Goal: Information Seeking & Learning: Learn about a topic

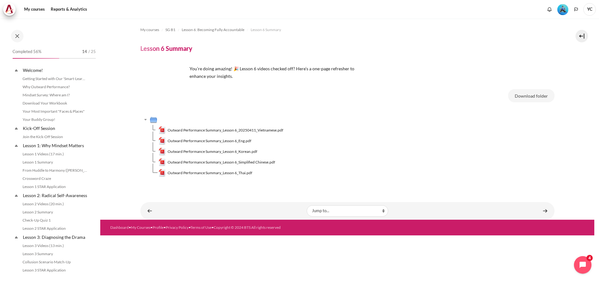
scroll to position [280, 0]
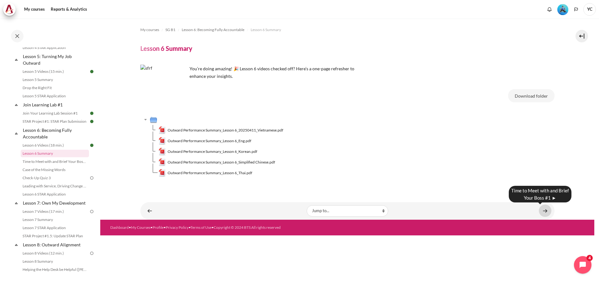
click at [547, 209] on link "Content" at bounding box center [545, 210] width 13 height 12
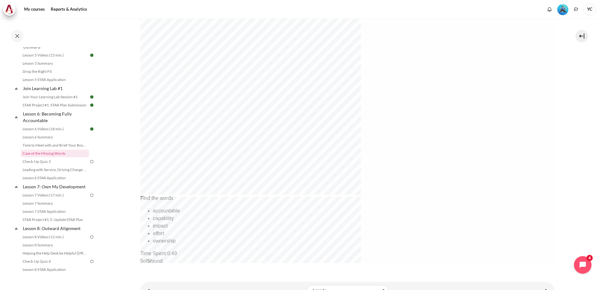
scroll to position [213, 0]
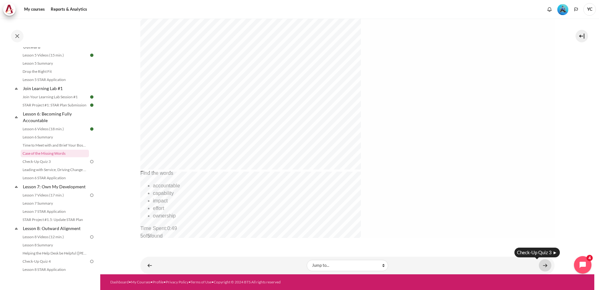
click at [541, 264] on link "Content" at bounding box center [545, 265] width 13 height 12
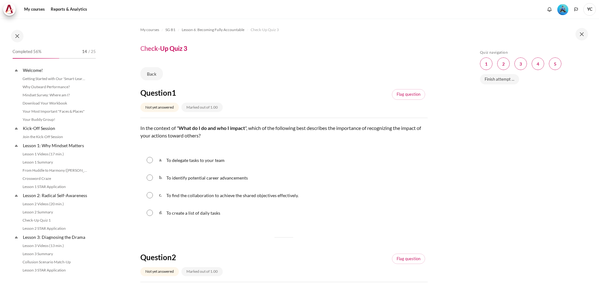
scroll to position [305, 0]
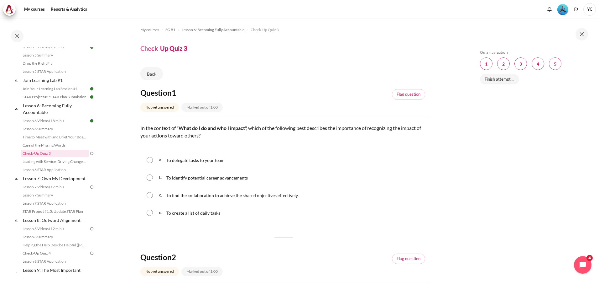
click at [239, 197] on span "To find the collaboration to achieve the shared objectives effectively." at bounding box center [232, 194] width 132 height 5
radio input "true"
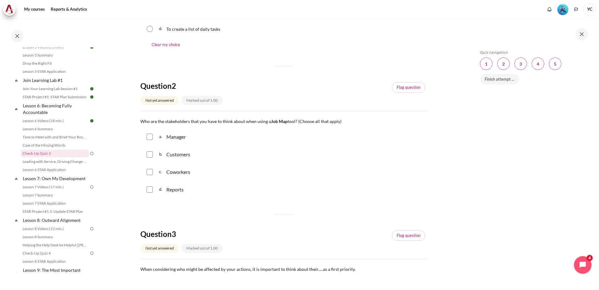
scroll to position [170, 0]
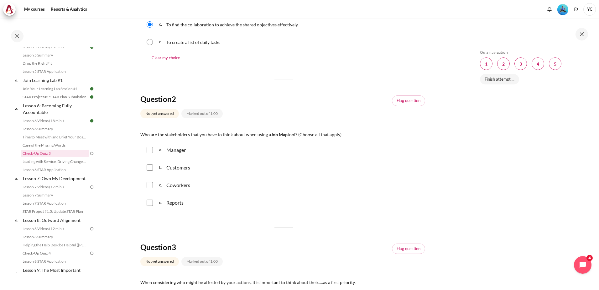
click at [152, 151] on input "Content" at bounding box center [150, 150] width 6 height 6
checkbox input "true"
click at [150, 164] on input "Content" at bounding box center [150, 167] width 6 height 6
checkbox input "true"
click at [150, 201] on input "Content" at bounding box center [150, 202] width 6 height 6
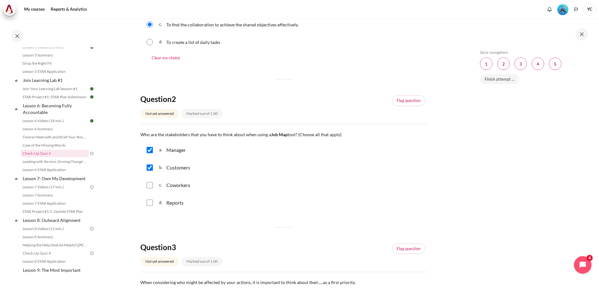
checkbox input "true"
click at [150, 187] on input "Content" at bounding box center [150, 185] width 6 height 6
checkbox input "true"
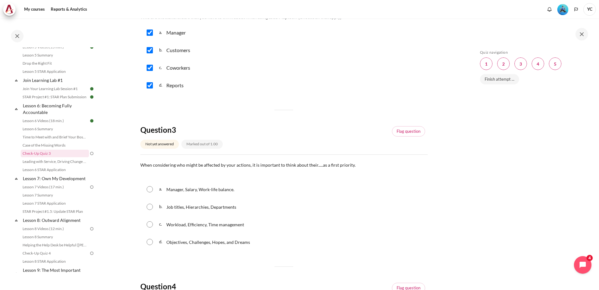
scroll to position [296, 0]
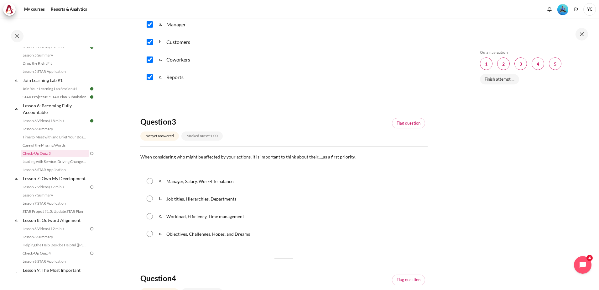
click at [149, 234] on input "Content" at bounding box center [150, 233] width 6 height 6
radio input "true"
click at [149, 234] on input "Content" at bounding box center [150, 233] width 6 height 6
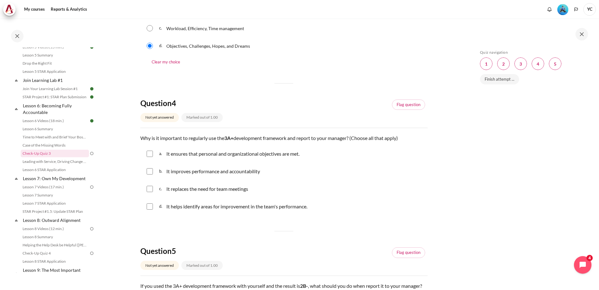
scroll to position [484, 0]
click at [151, 168] on input "Content" at bounding box center [150, 171] width 6 height 6
checkbox input "true"
click at [152, 151] on input "Content" at bounding box center [150, 153] width 6 height 6
checkbox input "true"
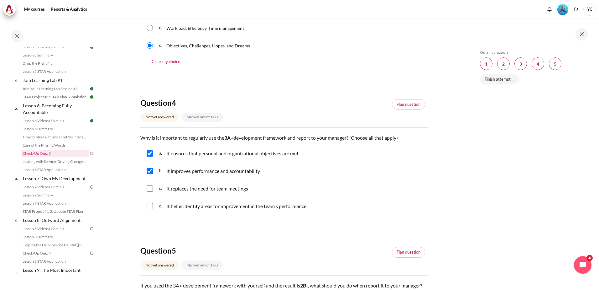
click at [148, 205] on input "Content" at bounding box center [150, 206] width 6 height 6
click at [147, 205] on input "Content" at bounding box center [150, 206] width 6 height 6
checkbox input "false"
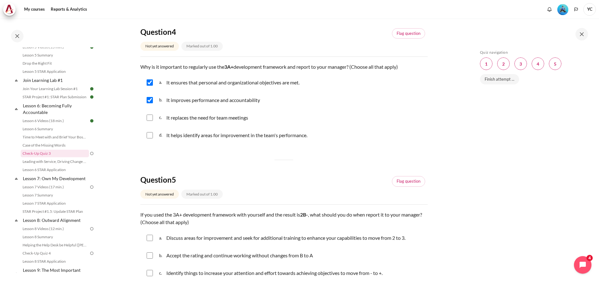
scroll to position [622, 0]
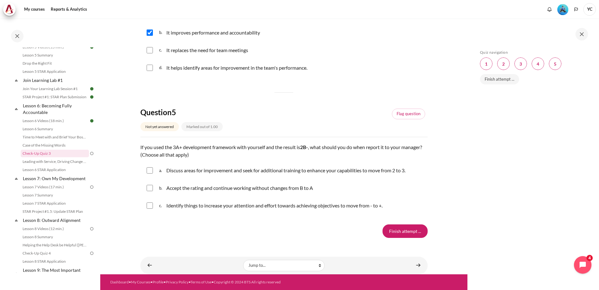
click at [149, 170] on input "Content" at bounding box center [150, 170] width 6 height 6
checkbox input "true"
click at [150, 205] on input "Content" at bounding box center [150, 205] width 6 height 6
checkbox input "true"
click at [384, 229] on input "Finish attempt ..." at bounding box center [405, 230] width 45 height 13
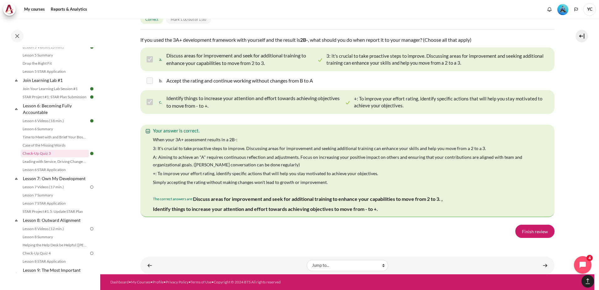
scroll to position [1129, 0]
click at [532, 232] on link "Finish review" at bounding box center [534, 230] width 39 height 13
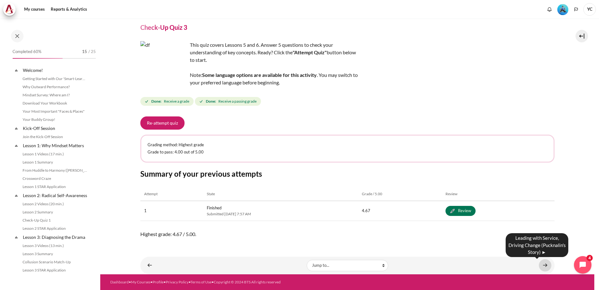
scroll to position [305, 0]
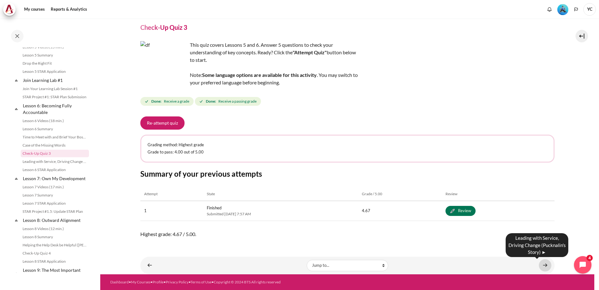
click at [542, 264] on link "Content" at bounding box center [545, 265] width 13 height 12
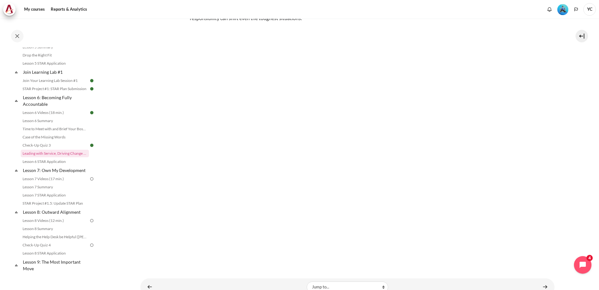
scroll to position [105, 0]
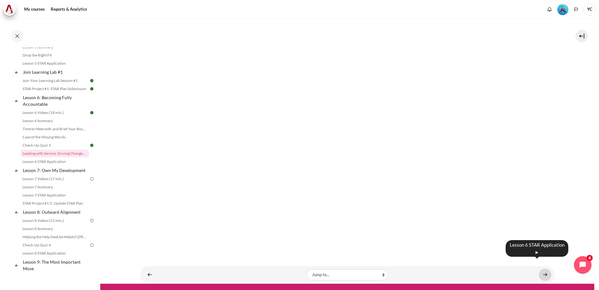
click at [539, 268] on link "Content" at bounding box center [545, 274] width 13 height 12
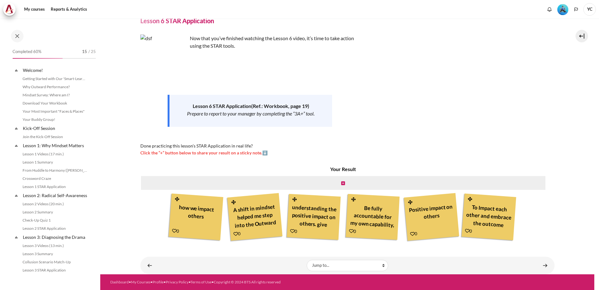
scroll to position [321, 0]
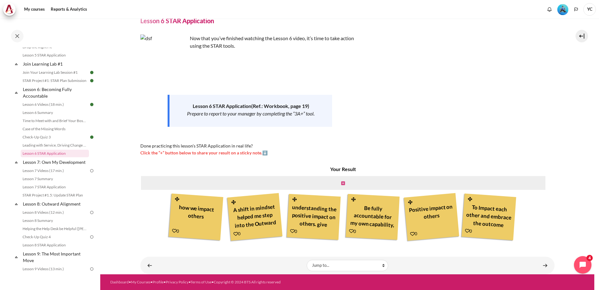
click at [341, 183] on icon "Content" at bounding box center [343, 183] width 4 height 4
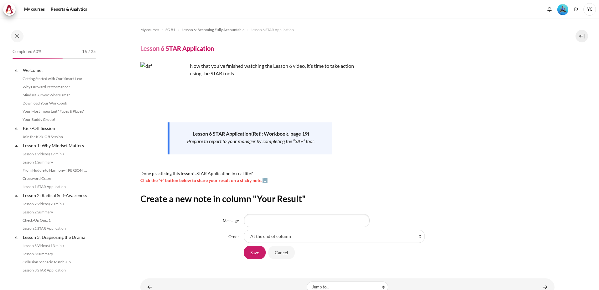
scroll to position [22, 0]
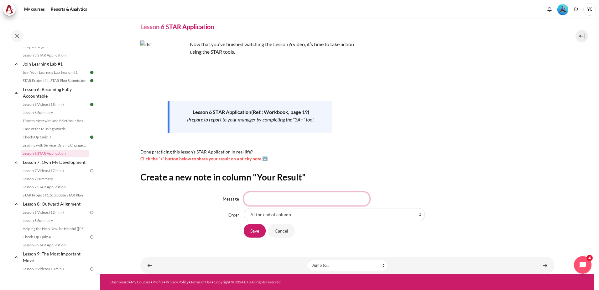
click at [271, 197] on input "Message" at bounding box center [307, 198] width 126 height 13
click at [273, 212] on select "At the end of column First place in column After 'how we impact others' After '…" at bounding box center [334, 214] width 181 height 13
click at [274, 197] on input "Message" at bounding box center [307, 198] width 126 height 13
click at [264, 215] on select "At the end of column First place in column After 'how we impact others' After '…" at bounding box center [334, 214] width 181 height 13
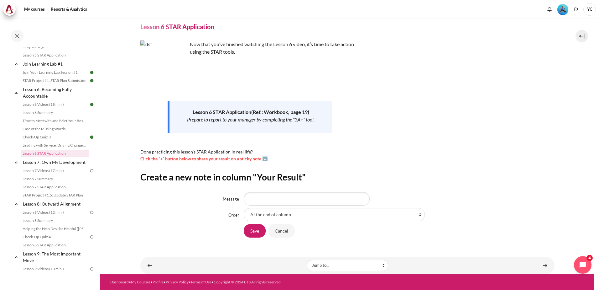
click at [363, 182] on h2 "Create a new note in column "Your Result"" at bounding box center [347, 176] width 414 height 11
click at [285, 206] on form "Message Order At the end of column First place in column After 'how we impact o…" at bounding box center [347, 215] width 414 height 46
click at [284, 202] on input "Message" at bounding box center [307, 198] width 126 height 13
click at [274, 212] on select "At the end of column First place in column After 'how we impact others' After '…" at bounding box center [334, 214] width 181 height 13
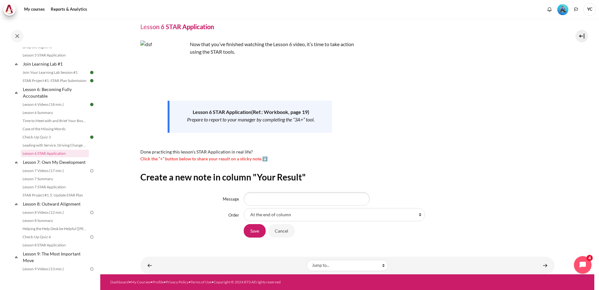
click at [493, 222] on form "Message Order At the end of column First place in column After 'how we impact o…" at bounding box center [347, 215] width 414 height 46
click at [545, 265] on link "Content" at bounding box center [545, 265] width 13 height 12
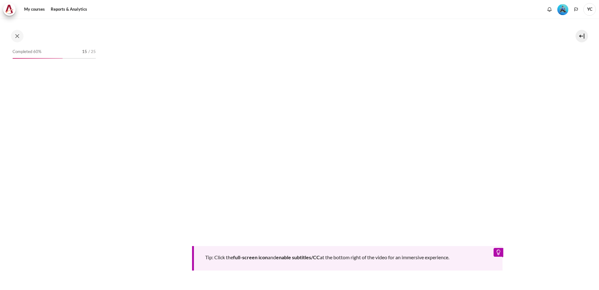
scroll to position [338, 0]
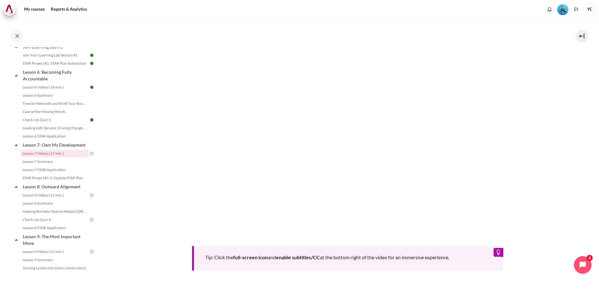
click at [520, 253] on div "Tip: Click the full-screen icon and enable subtitles/CC at the bottom right of …" at bounding box center [347, 133] width 414 height 273
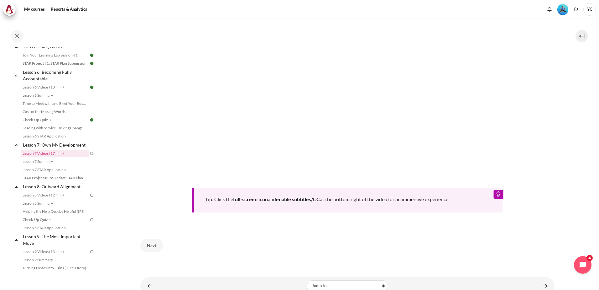
scroll to position [251, 0]
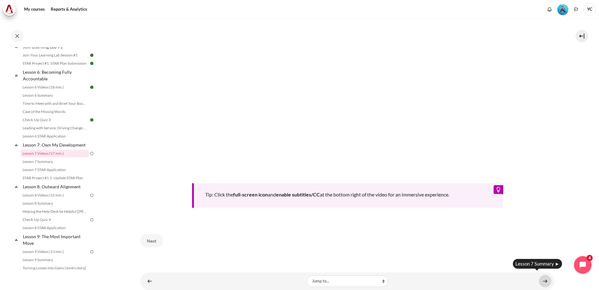
click at [543, 276] on link "Content" at bounding box center [545, 280] width 13 height 12
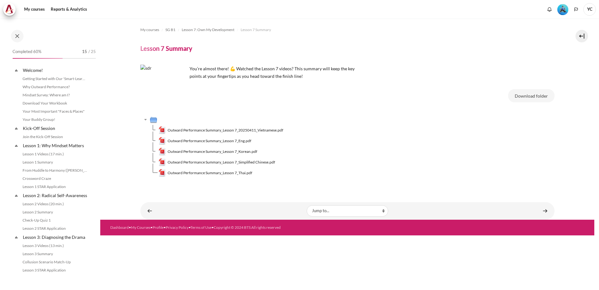
scroll to position [346, 0]
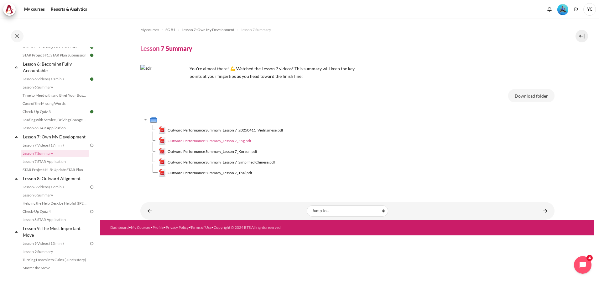
click at [237, 140] on span "Outward Performance Summary_Lesson 7_Eng.pdf" at bounding box center [210, 141] width 84 height 6
click at [545, 212] on link "Content" at bounding box center [545, 210] width 13 height 12
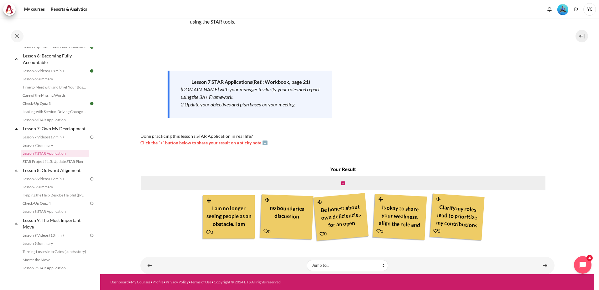
scroll to position [15, 0]
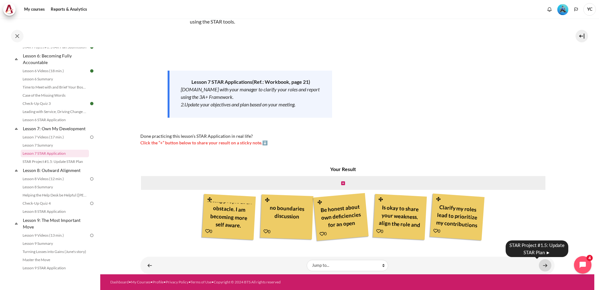
click at [543, 264] on link "Content" at bounding box center [545, 265] width 13 height 12
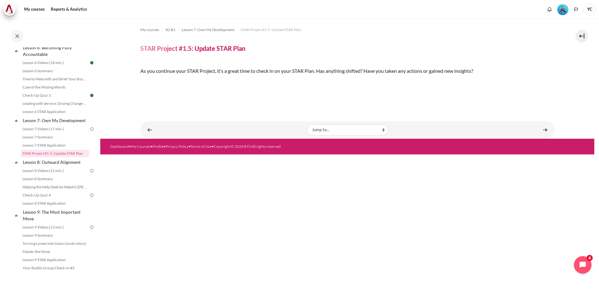
scroll to position [88, 0]
click at [546, 136] on link "Content" at bounding box center [545, 129] width 13 height 12
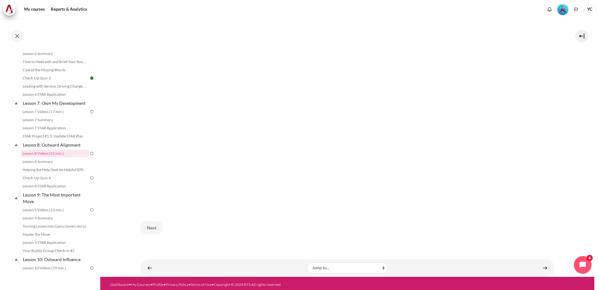
scroll to position [218, 0]
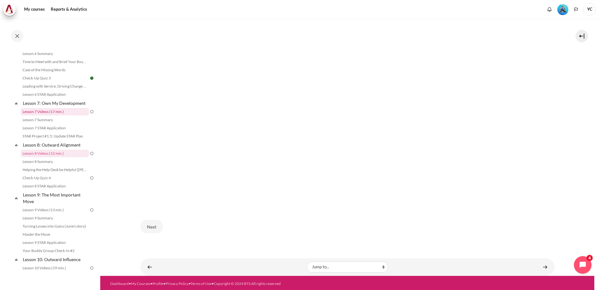
click at [54, 115] on link "Lesson 7 Videos (17 min.)" at bounding box center [55, 112] width 68 height 8
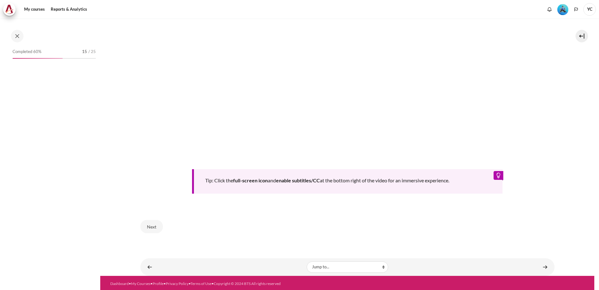
scroll to position [338, 0]
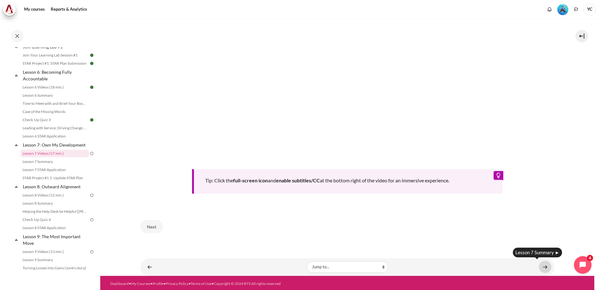
click at [541, 264] on link "Content" at bounding box center [545, 266] width 13 height 12
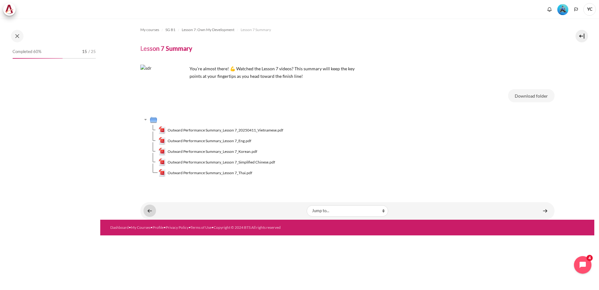
click at [148, 210] on link "Content" at bounding box center [150, 210] width 13 height 12
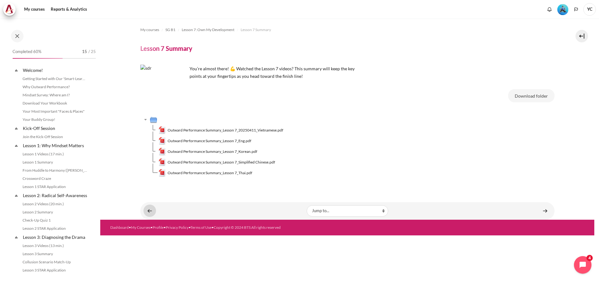
scroll to position [346, 0]
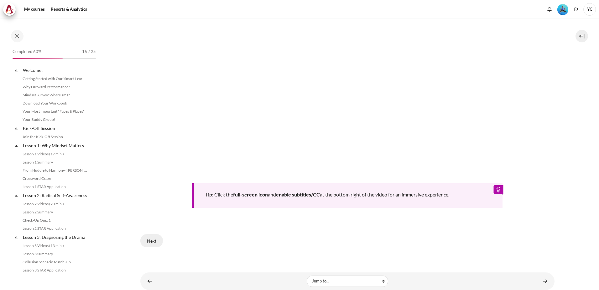
scroll to position [338, 0]
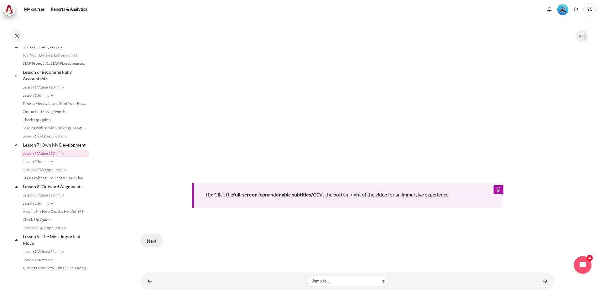
click at [155, 236] on button "Next" at bounding box center [151, 240] width 23 height 13
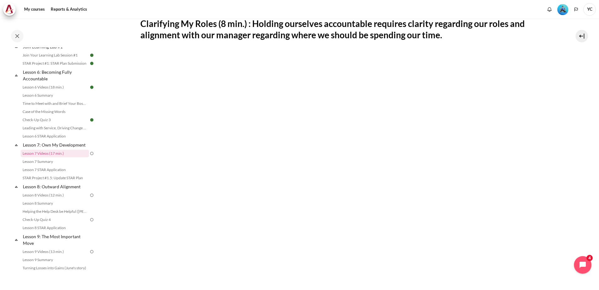
scroll to position [157, 0]
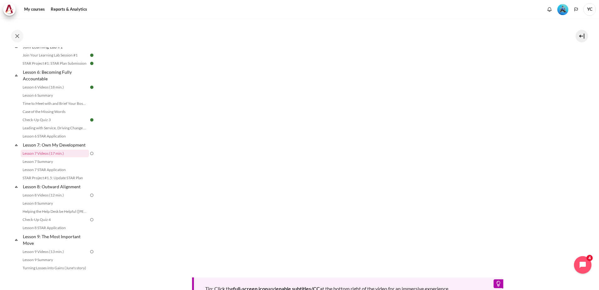
click at [132, 246] on section "My courses SG B1 Lesson 7: Own My Development Lesson 7 Videos (17 min.) Lesson …" at bounding box center [347, 123] width 494 height 522
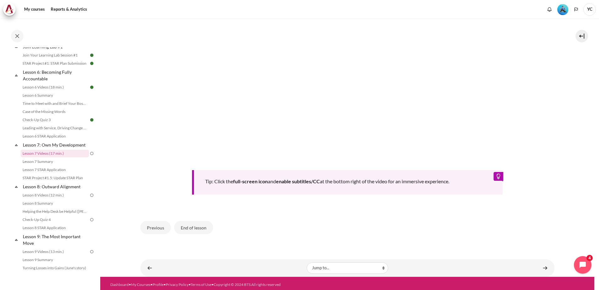
scroll to position [265, 0]
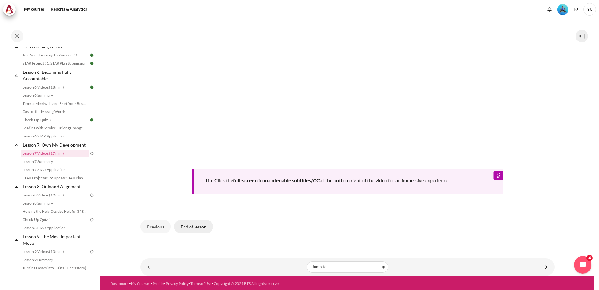
click at [191, 229] on button "End of lesson" at bounding box center [193, 226] width 39 height 13
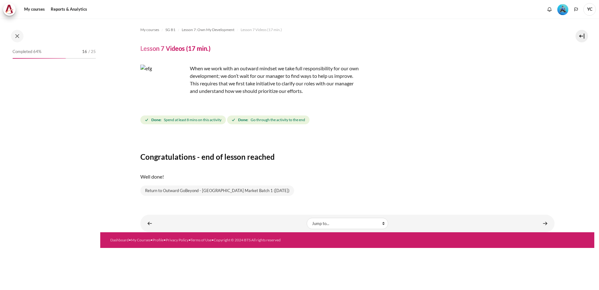
scroll to position [338, 0]
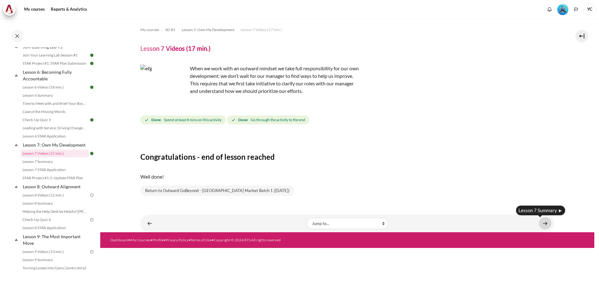
click at [548, 221] on link "Content" at bounding box center [545, 223] width 13 height 12
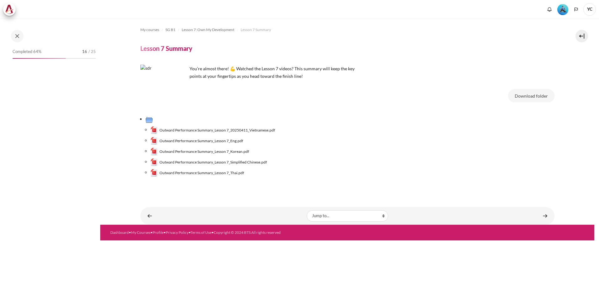
click at [545, 216] on link "Content" at bounding box center [545, 215] width 13 height 12
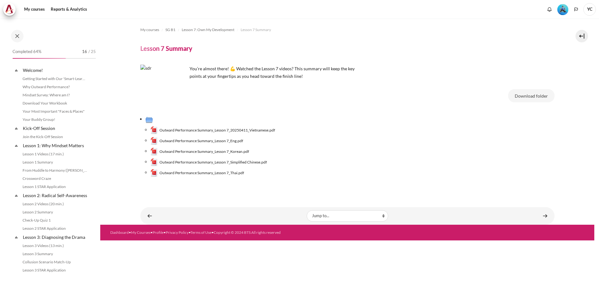
scroll to position [346, 0]
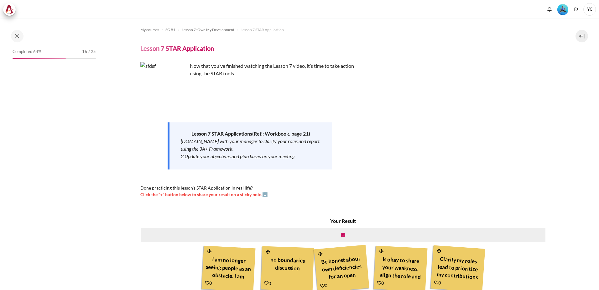
scroll to position [52, 0]
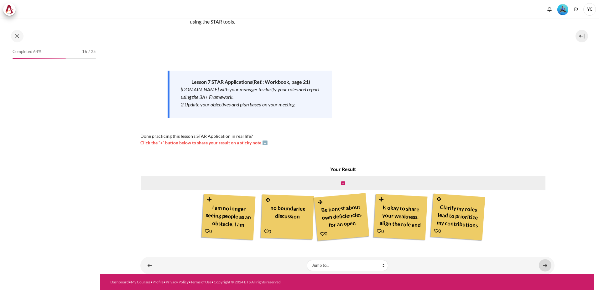
click at [541, 264] on link "Content" at bounding box center [545, 265] width 13 height 12
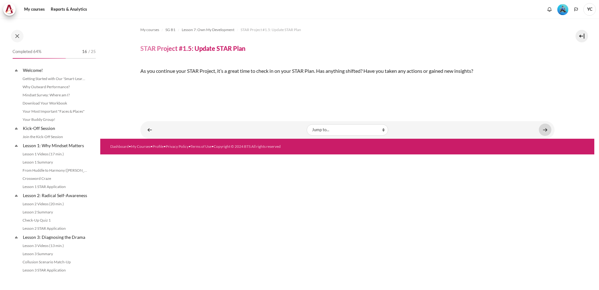
scroll to position [363, 0]
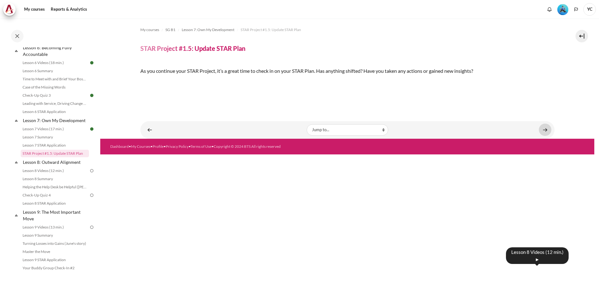
click at [541, 136] on link "Content" at bounding box center [545, 129] width 13 height 12
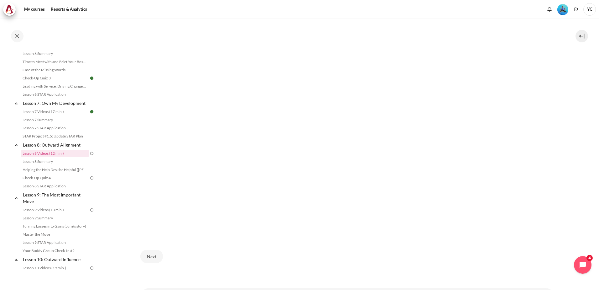
scroll to position [218, 0]
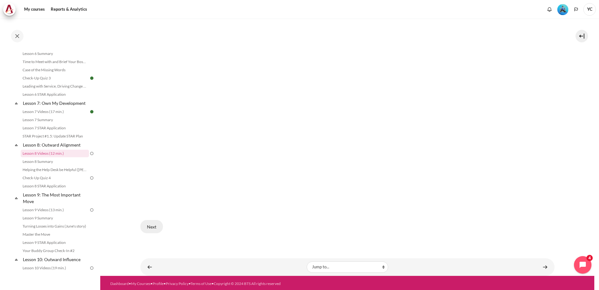
click at [159, 225] on button "Next" at bounding box center [151, 226] width 23 height 13
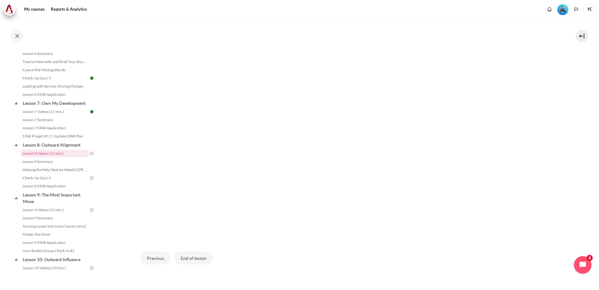
scroll to position [188, 0]
click at [185, 259] on button "End of lesson" at bounding box center [193, 255] width 39 height 13
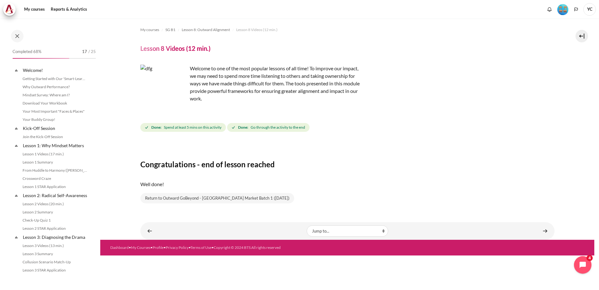
scroll to position [380, 0]
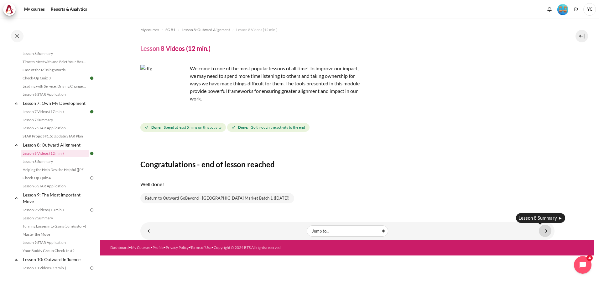
click at [548, 227] on link "Content" at bounding box center [545, 230] width 13 height 12
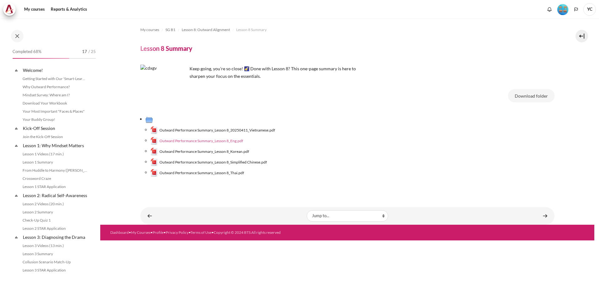
scroll to position [388, 0]
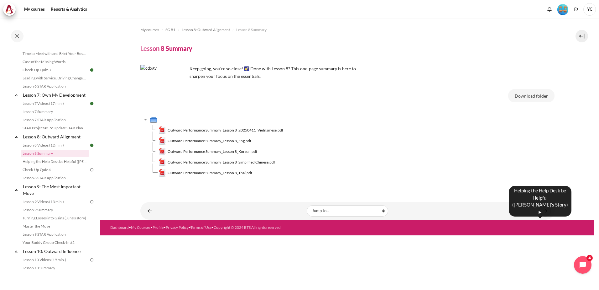
click at [550, 208] on link "Content" at bounding box center [545, 210] width 13 height 12
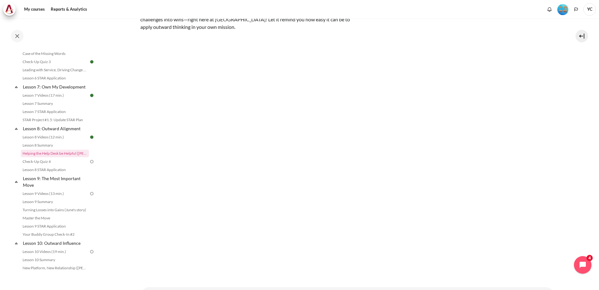
scroll to position [115, 0]
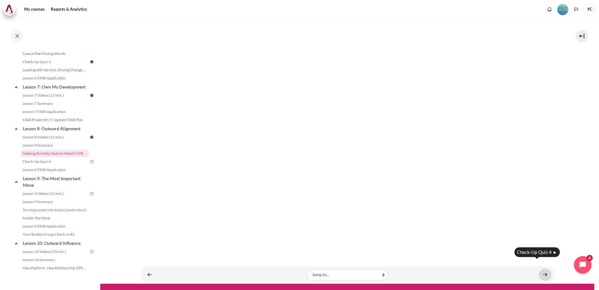
click at [546, 268] on link "Content" at bounding box center [545, 274] width 13 height 12
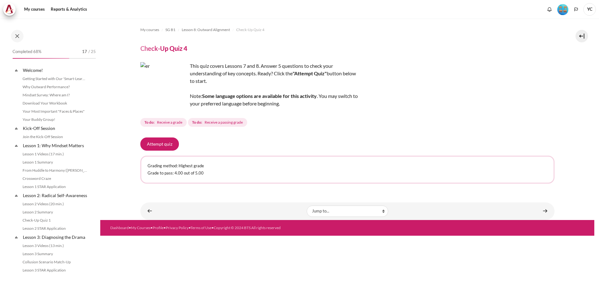
scroll to position [404, 0]
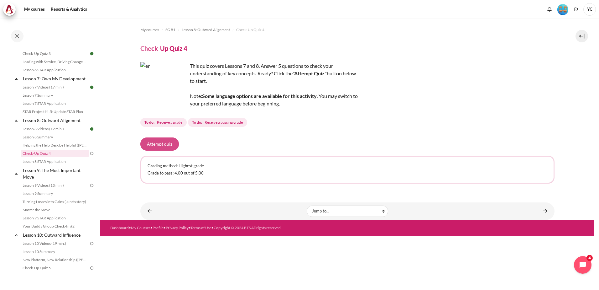
click at [174, 150] on button "Attempt quiz" at bounding box center [159, 143] width 39 height 13
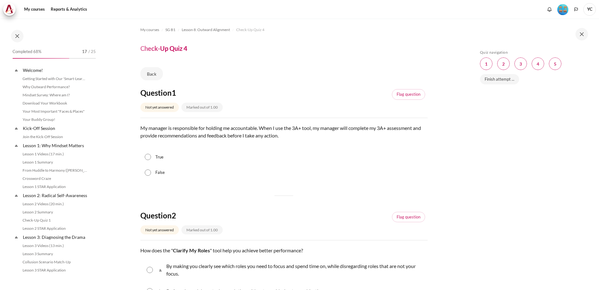
scroll to position [404, 0]
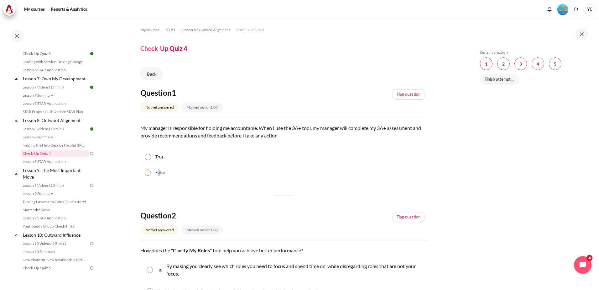
click at [159, 174] on label "False" at bounding box center [159, 172] width 9 height 6
drag, startPoint x: 159, startPoint y: 174, endPoint x: 145, endPoint y: 172, distance: 13.3
click at [145, 172] on input "False" at bounding box center [148, 172] width 6 height 6
radio input "true"
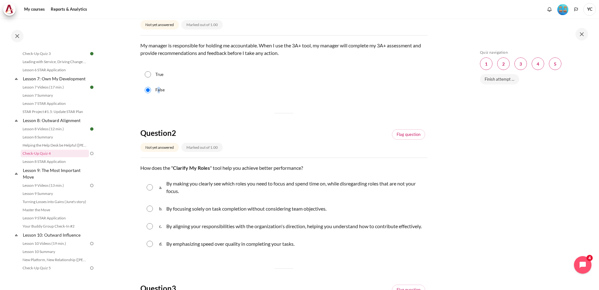
scroll to position [125, 0]
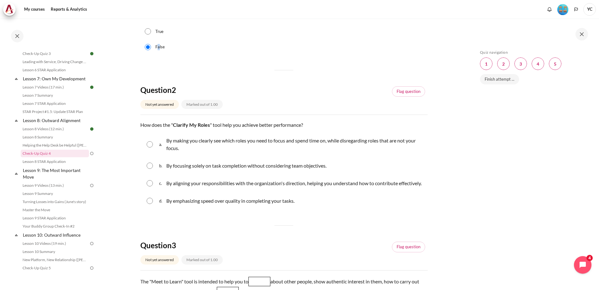
click at [151, 185] on input "Content" at bounding box center [150, 183] width 6 height 6
radio input "true"
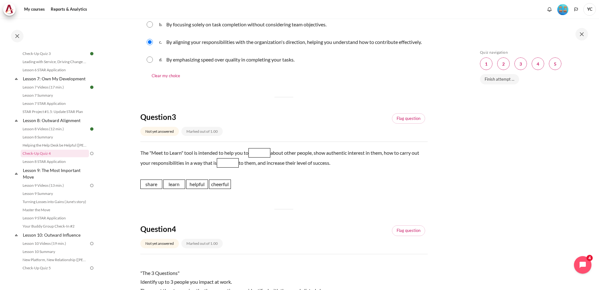
scroll to position [282, 0]
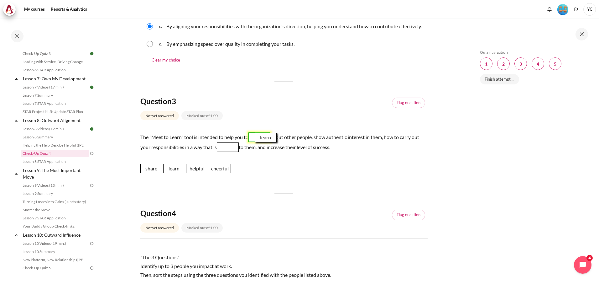
drag, startPoint x: 174, startPoint y: 178, endPoint x: 265, endPoint y: 147, distance: 96.6
click at [265, 142] on span "learn" at bounding box center [266, 137] width 22 height 9
drag, startPoint x: 196, startPoint y: 175, endPoint x: 231, endPoint y: 156, distance: 40.8
click at [231, 153] on span "helpful" at bounding box center [233, 148] width 22 height 9
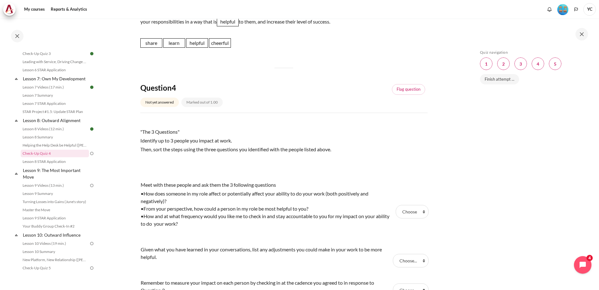
scroll to position [439, 0]
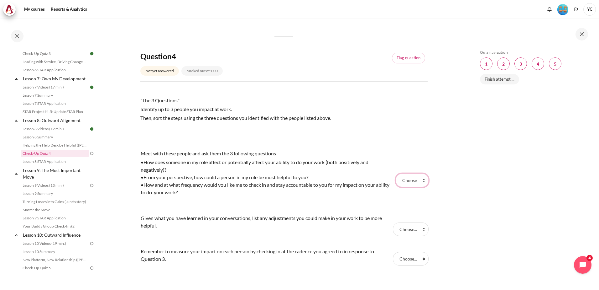
click at [410, 181] on select "Choose... Step 1 Step 2 Step 3" at bounding box center [412, 179] width 33 height 13
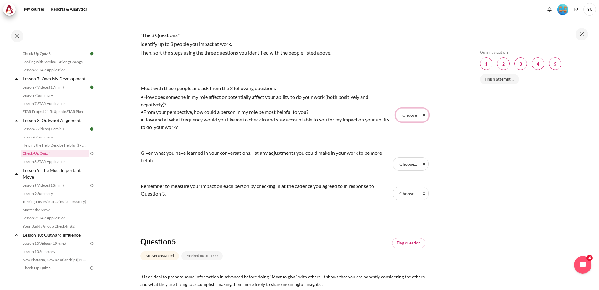
scroll to position [470, 0]
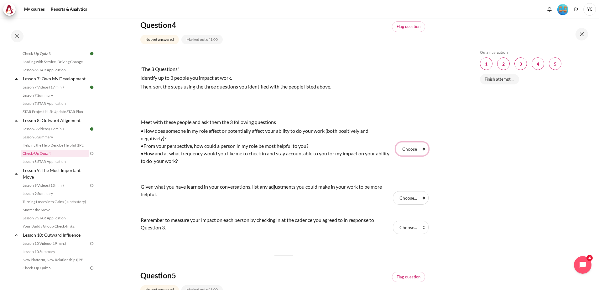
click at [409, 155] on select "Choose... Step 1 Step 2 Step 3" at bounding box center [412, 148] width 33 height 13
select select "1"
click at [396, 149] on select "Choose... Step 1 Step 2 Step 3" at bounding box center [412, 148] width 33 height 13
click at [411, 204] on select "Choose... Step 1 Step 2 Step 3" at bounding box center [411, 197] width 36 height 13
select select "2"
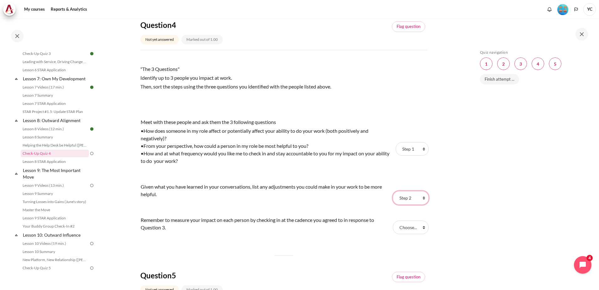
click at [393, 198] on select "Choose... Step 1 Step 2 Step 3" at bounding box center [411, 197] width 36 height 13
click at [410, 222] on tr "Remember to measure your impact on each person by checking in at the cadence yo…" at bounding box center [283, 227] width 287 height 26
click at [405, 233] on select "Choose... Step 1 Step 2 Step 3" at bounding box center [411, 226] width 36 height 13
select select "3"
click at [393, 228] on select "Choose... Step 1 Step 2 Step 3" at bounding box center [411, 226] width 36 height 13
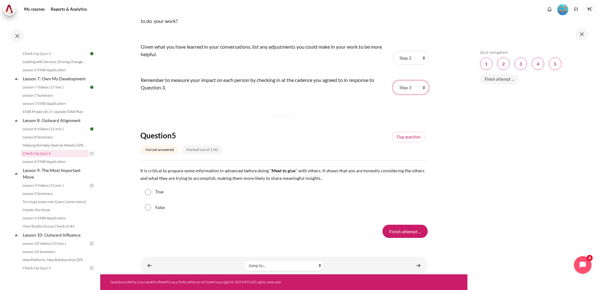
scroll to position [617, 0]
click at [141, 192] on div "True" at bounding box center [283, 192] width 287 height 16
click at [144, 192] on div "True" at bounding box center [283, 192] width 287 height 16
click at [147, 191] on input "True" at bounding box center [148, 192] width 6 height 6
radio input "true"
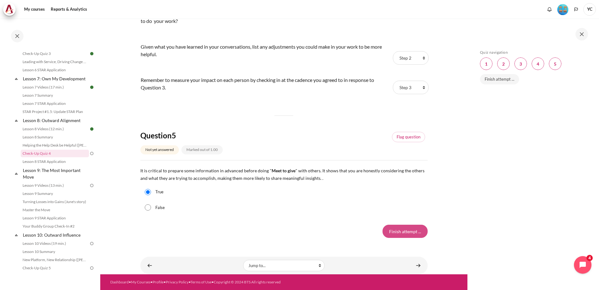
click at [409, 232] on input "Finish attempt ..." at bounding box center [405, 230] width 45 height 13
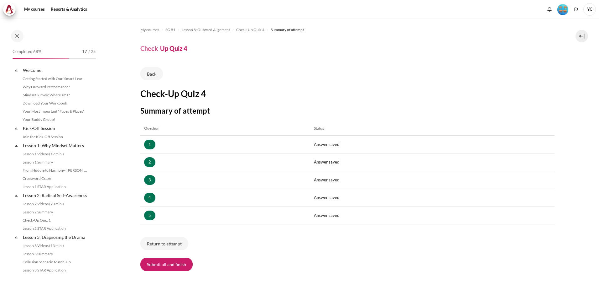
scroll to position [404, 0]
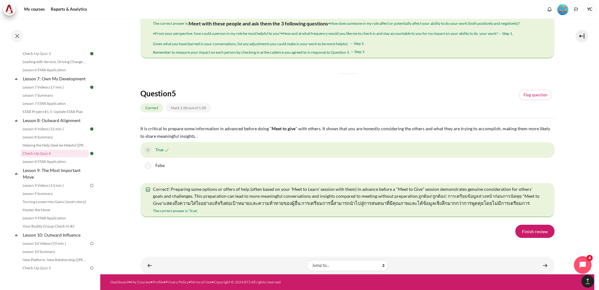
scroll to position [1086, 0]
click at [540, 231] on link "Finish review" at bounding box center [534, 230] width 39 height 13
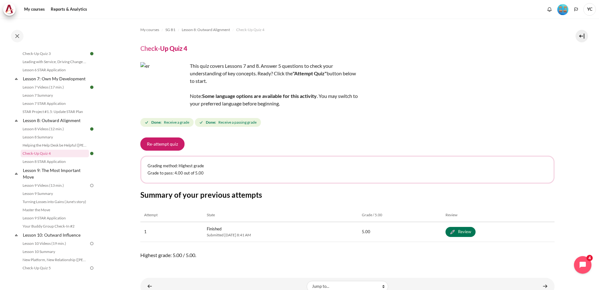
scroll to position [21, 0]
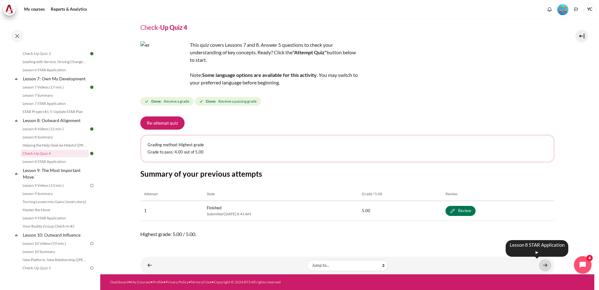
click at [539, 263] on link "Content" at bounding box center [545, 265] width 13 height 12
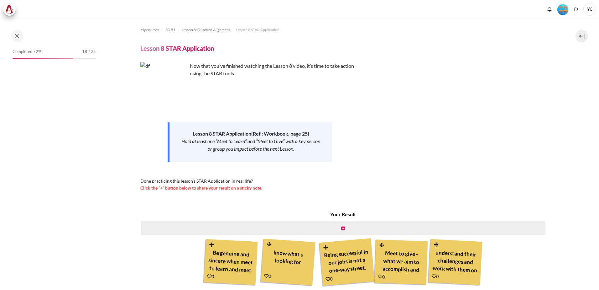
scroll to position [45, 0]
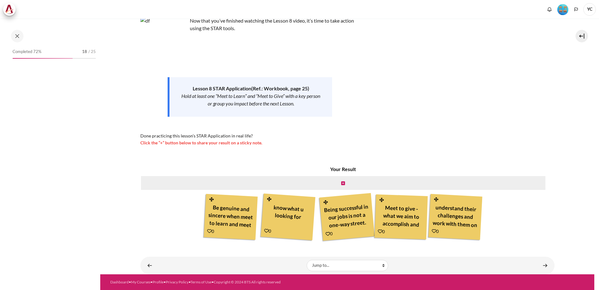
click at [540, 264] on link "Content" at bounding box center [545, 265] width 13 height 12
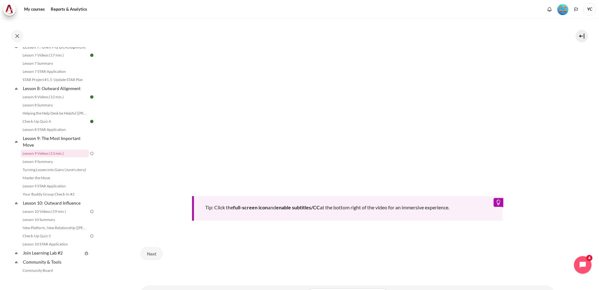
scroll to position [251, 0]
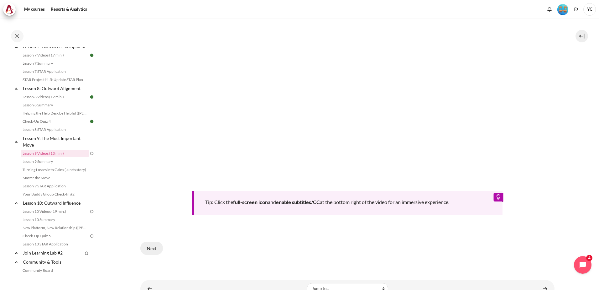
click at [150, 246] on button "Next" at bounding box center [151, 247] width 23 height 13
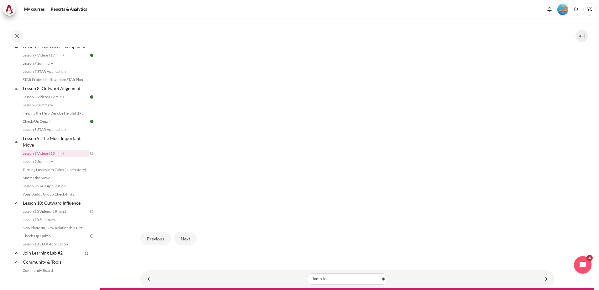
scroll to position [201, 0]
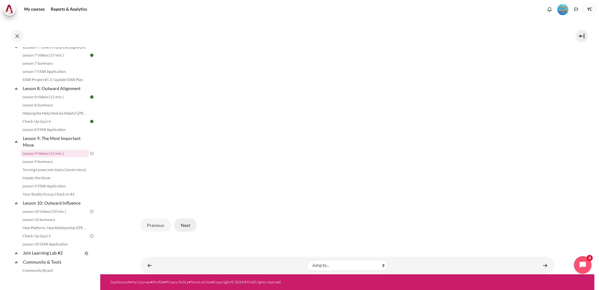
click at [179, 225] on button "Next" at bounding box center [185, 224] width 23 height 13
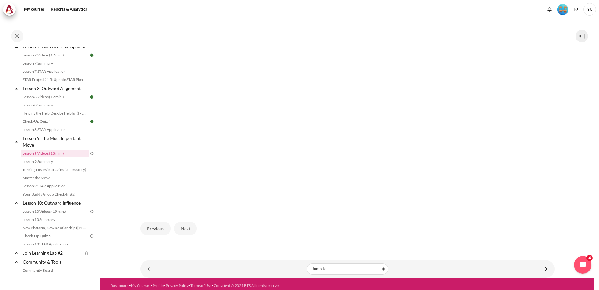
scroll to position [201, 0]
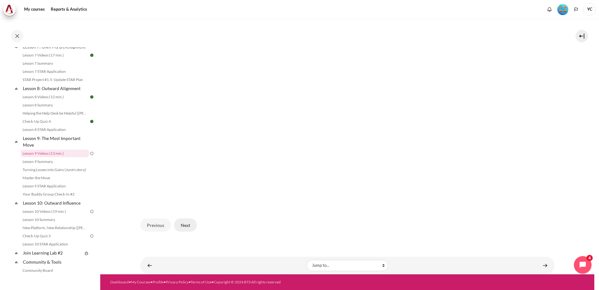
click at [184, 227] on button "Next" at bounding box center [185, 224] width 23 height 13
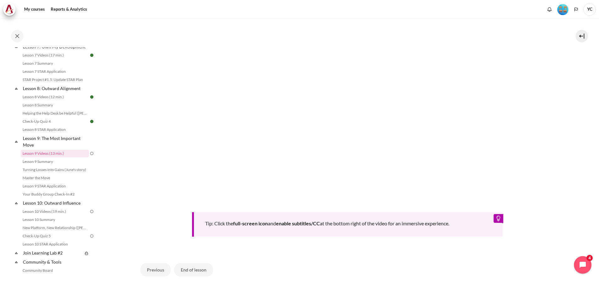
scroll to position [251, 0]
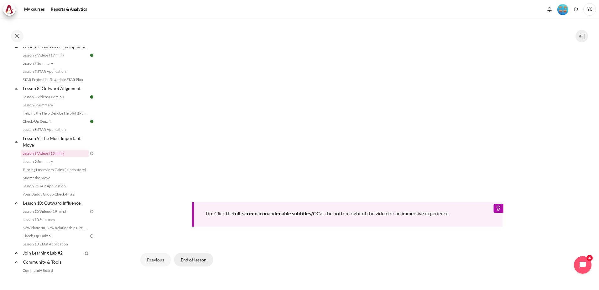
click at [192, 255] on button "End of lesson" at bounding box center [193, 259] width 39 height 13
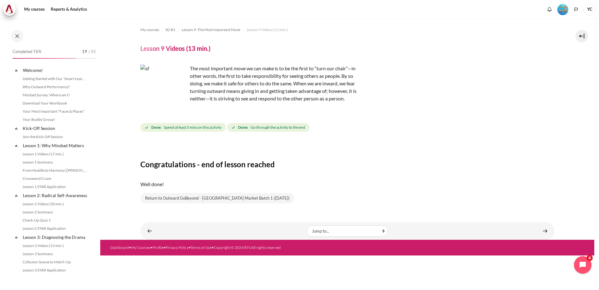
scroll to position [436, 0]
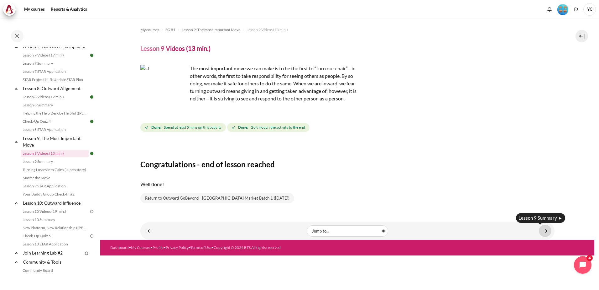
click at [548, 230] on link "Content" at bounding box center [545, 230] width 13 height 12
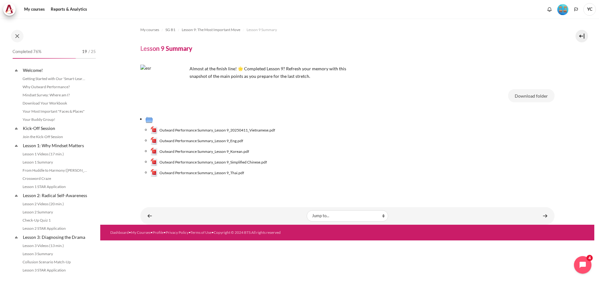
scroll to position [444, 0]
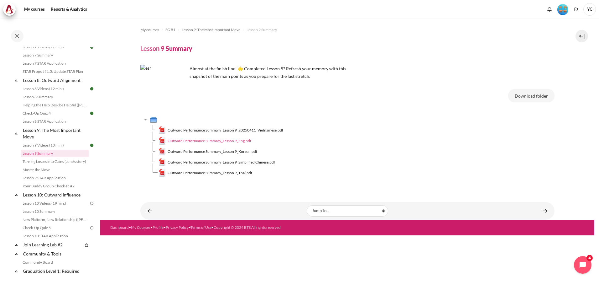
click at [204, 142] on span "Outward Performance Summary_Lesson 9_Eng.pdf" at bounding box center [210, 141] width 84 height 6
click at [543, 212] on link "Content" at bounding box center [545, 210] width 13 height 12
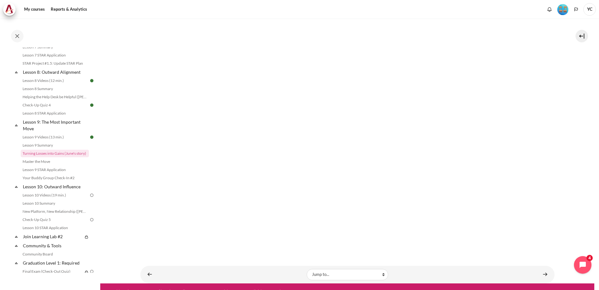
scroll to position [140, 0]
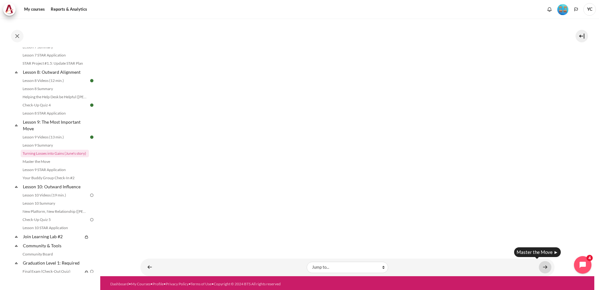
click at [541, 265] on link "Content" at bounding box center [545, 267] width 13 height 12
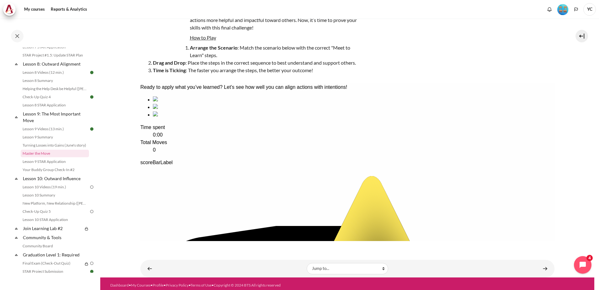
scroll to position [59, 0]
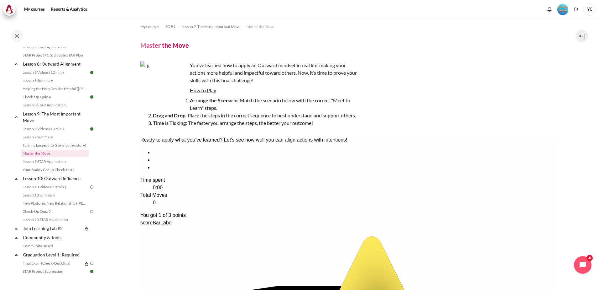
scroll to position [0, 0]
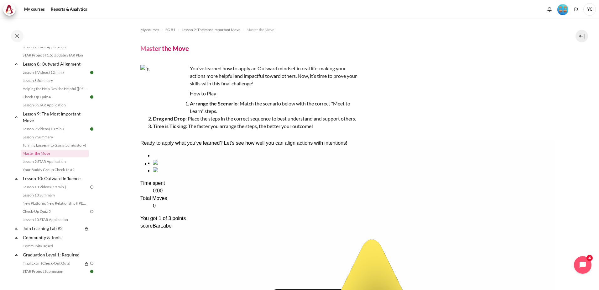
drag, startPoint x: 255, startPoint y: 192, endPoint x: 191, endPoint y: 190, distance: 64.0
drag, startPoint x: 296, startPoint y: 188, endPoint x: 254, endPoint y: 188, distance: 41.4
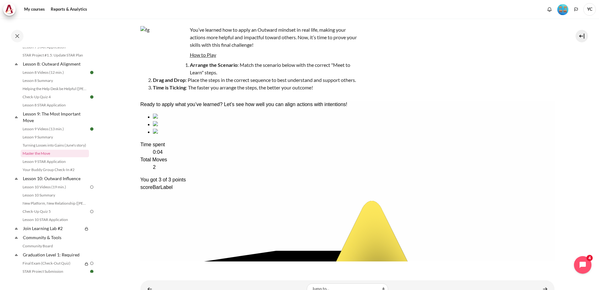
scroll to position [62, 0]
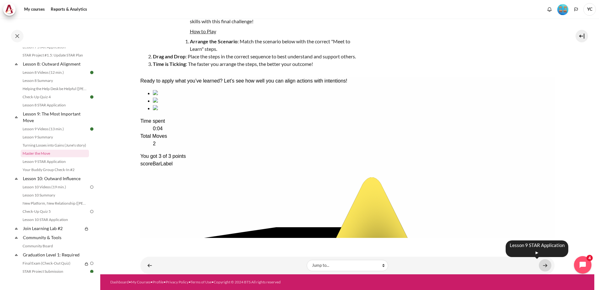
click at [541, 266] on link "Content" at bounding box center [545, 265] width 13 height 12
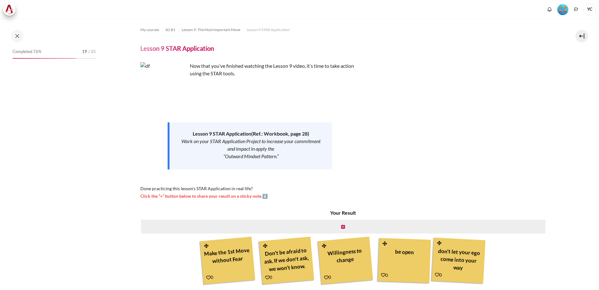
scroll to position [44, 0]
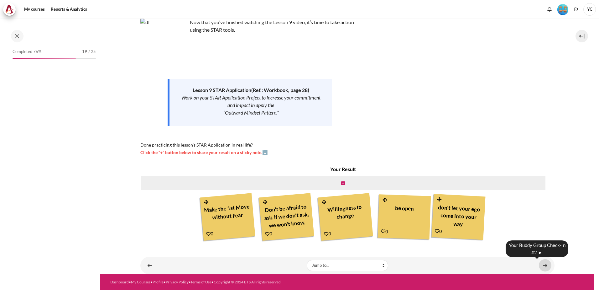
click at [543, 261] on link "Content" at bounding box center [545, 265] width 13 height 12
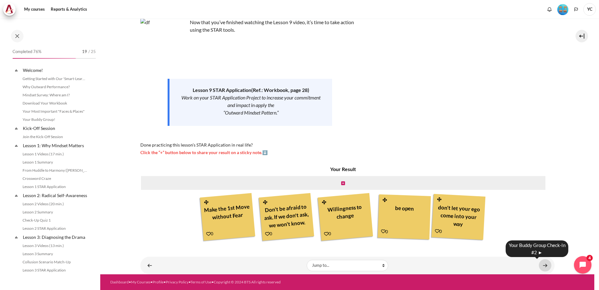
scroll to position [469, 0]
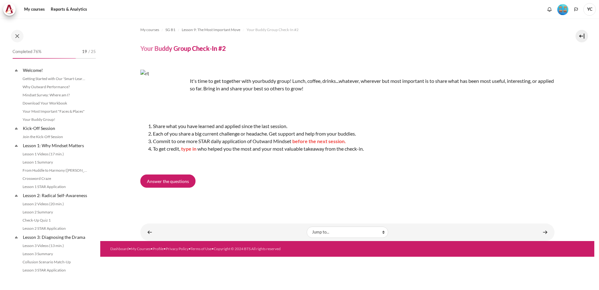
scroll to position [477, 0]
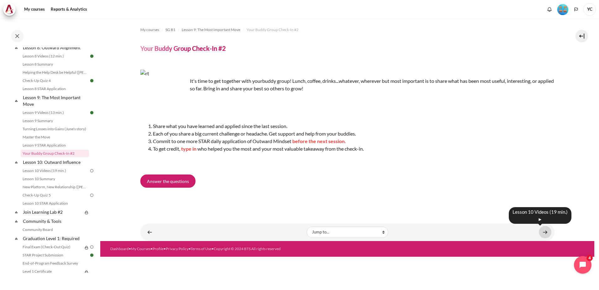
click at [541, 231] on link "Content" at bounding box center [545, 232] width 13 height 12
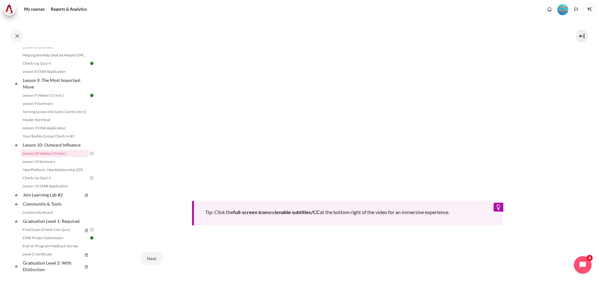
scroll to position [251, 0]
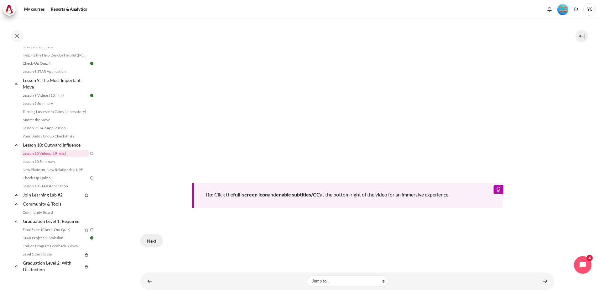
click at [154, 237] on button "Next" at bounding box center [151, 240] width 23 height 13
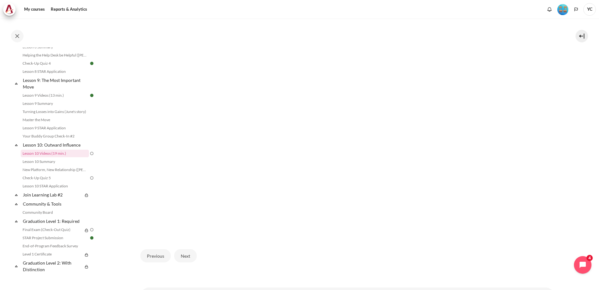
scroll to position [194, 0]
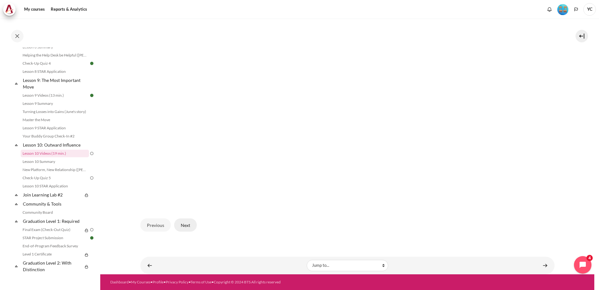
click at [191, 220] on button "Next" at bounding box center [185, 224] width 23 height 13
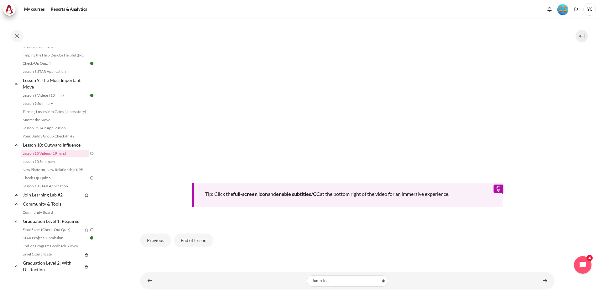
scroll to position [276, 0]
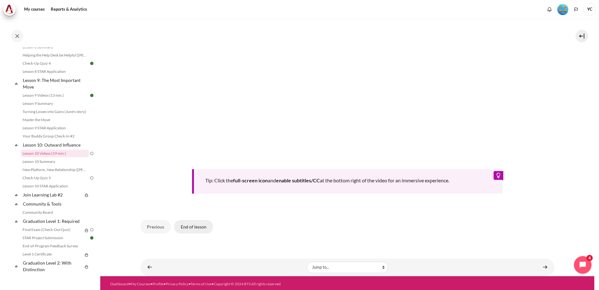
click at [185, 227] on button "End of lesson" at bounding box center [193, 226] width 39 height 13
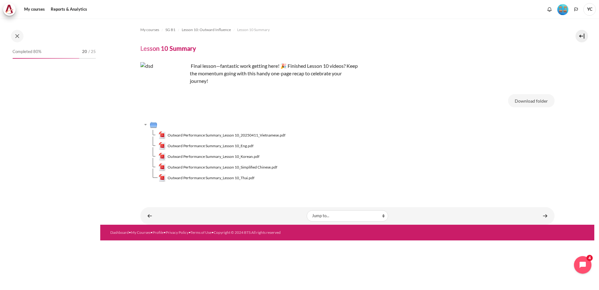
scroll to position [502, 0]
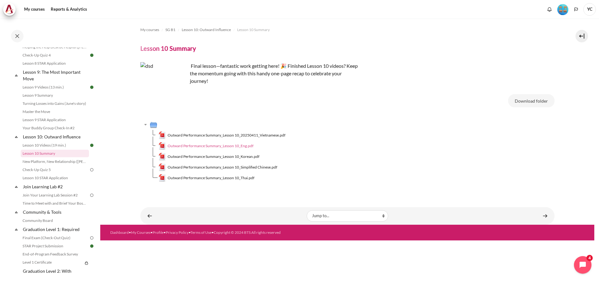
click at [235, 143] on link "Outward Performance Summary_Lesson 10_Eng.pdf" at bounding box center [206, 146] width 95 height 8
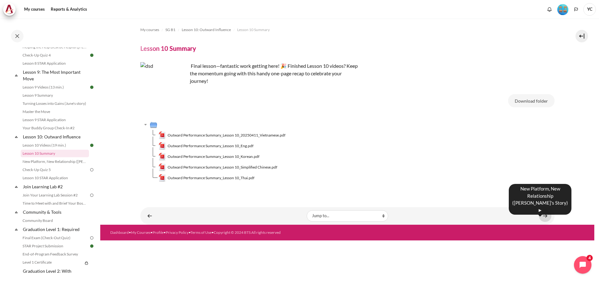
click at [545, 217] on link "Content" at bounding box center [545, 215] width 13 height 12
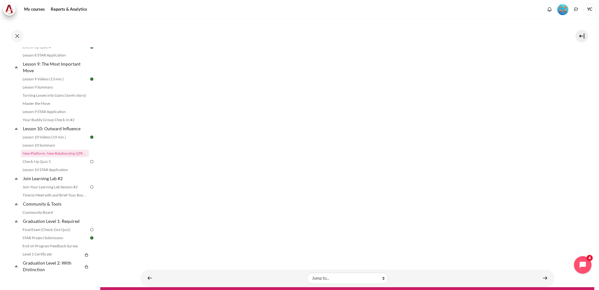
scroll to position [105, 0]
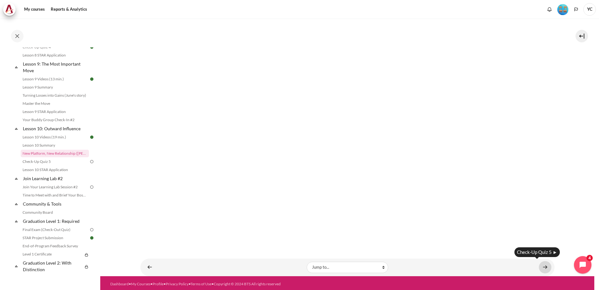
click at [544, 264] on link "Content" at bounding box center [545, 267] width 13 height 12
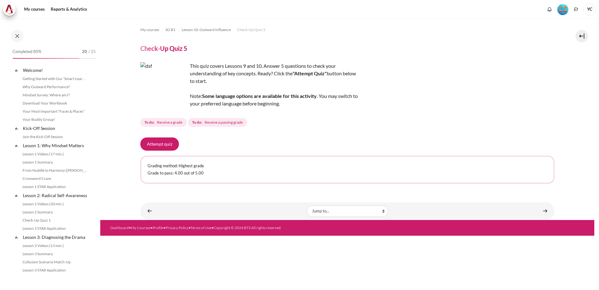
scroll to position [519, 0]
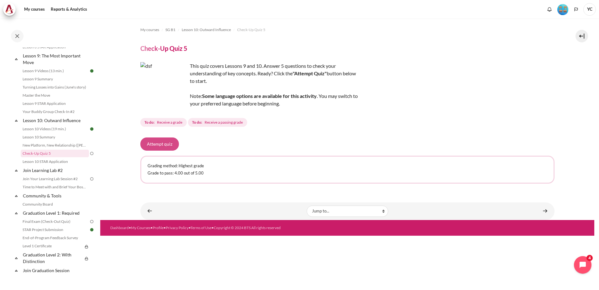
click at [167, 144] on button "Attempt quiz" at bounding box center [159, 143] width 39 height 13
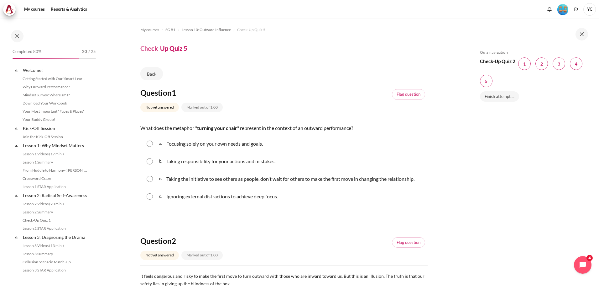
scroll to position [519, 0]
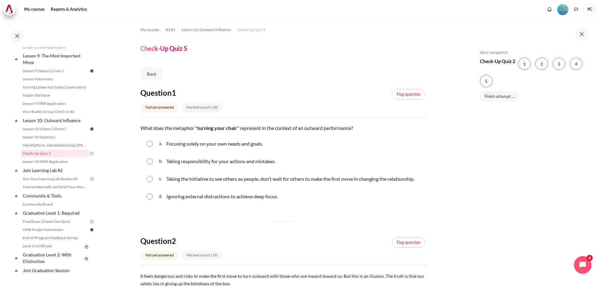
click at [154, 182] on div "c. Taking the initiative to see others as people, don't wait for others to make…" at bounding box center [283, 178] width 287 height 16
click at [151, 180] on input "Content" at bounding box center [150, 178] width 6 height 6
radio input "true"
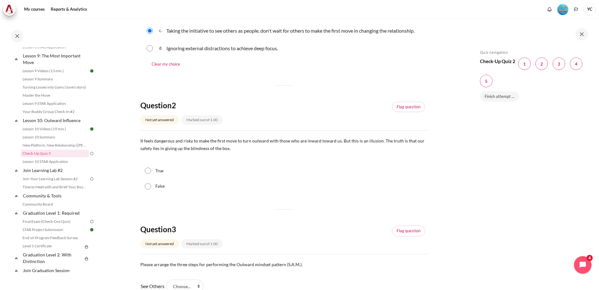
scroll to position [157, 0]
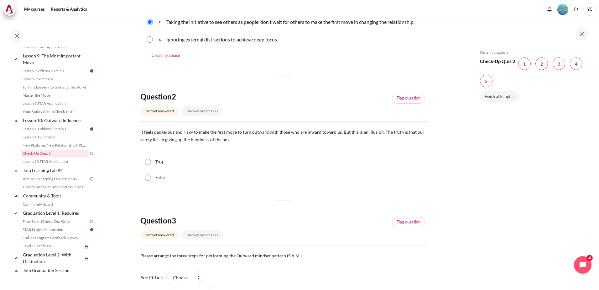
click at [148, 164] on input "True" at bounding box center [148, 162] width 6 height 6
radio input "true"
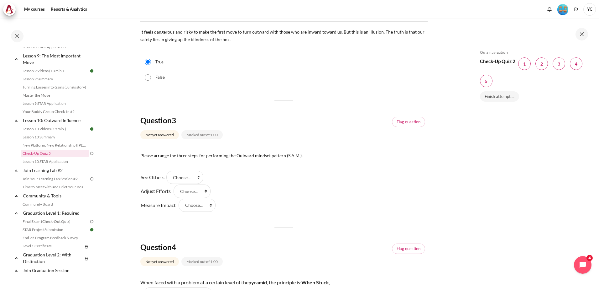
scroll to position [282, 0]
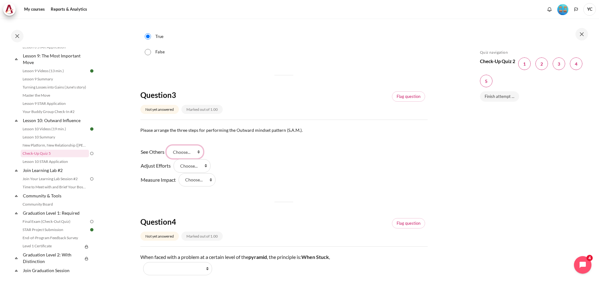
click at [185, 152] on select "Choose... Step 1 Step 3 Step 2" at bounding box center [184, 151] width 37 height 13
select select "1"
click at [169, 145] on select "Choose... Step 1 Step 3 Step 2" at bounding box center [184, 151] width 37 height 13
click at [189, 167] on select "Choose... Step 1 Step 3 Step 2" at bounding box center [192, 165] width 37 height 13
select select "3"
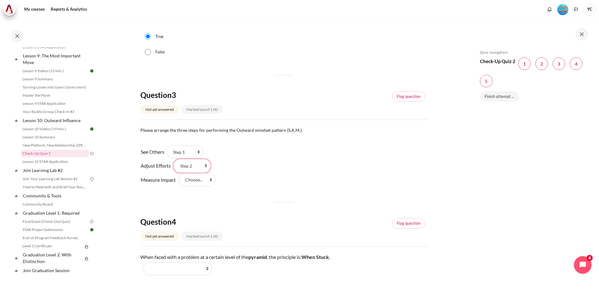
click at [174, 159] on select "Choose... Step 1 Step 3 Step 2" at bounding box center [192, 165] width 37 height 13
click at [191, 185] on select "Choose... Step 1 Step 3 Step 2" at bounding box center [197, 179] width 37 height 13
select select "2"
click at [179, 173] on select "Choose... Step 1 Step 3 Step 2" at bounding box center [197, 179] width 37 height 13
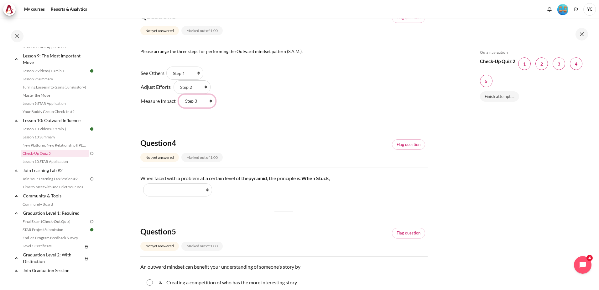
scroll to position [376, 0]
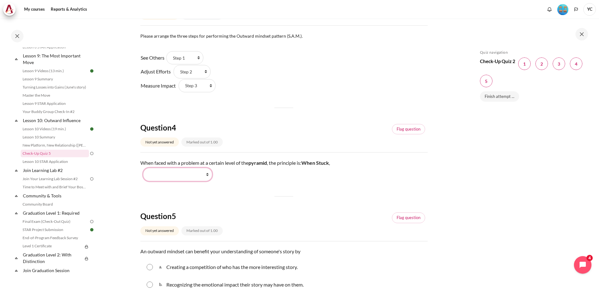
click at [200, 176] on select "Work Harder Go Higher Go Lower Stay Put" at bounding box center [177, 174] width 69 height 13
select select "3"
click at [143, 168] on select "Work Harder Go Higher Go Lower Stay Put" at bounding box center [177, 174] width 69 height 13
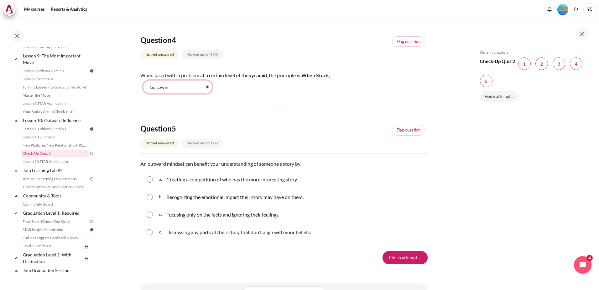
scroll to position [490, 0]
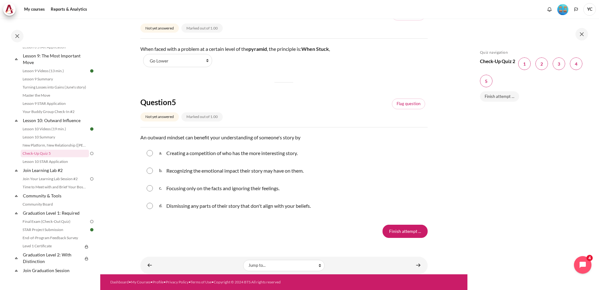
click at [152, 173] on input "Content" at bounding box center [150, 170] width 6 height 6
radio input "true"
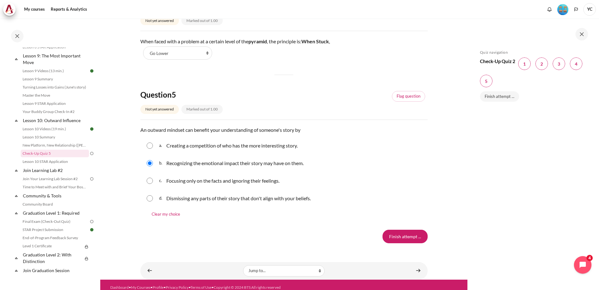
scroll to position [503, 0]
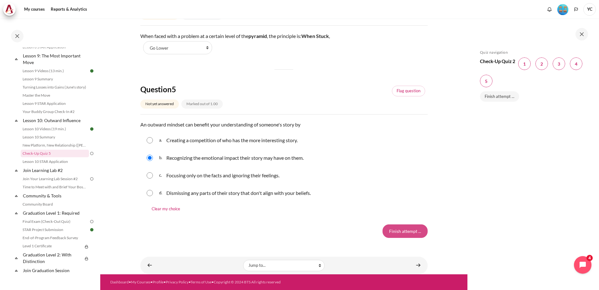
click at [394, 227] on input "Finish attempt ..." at bounding box center [405, 230] width 45 height 13
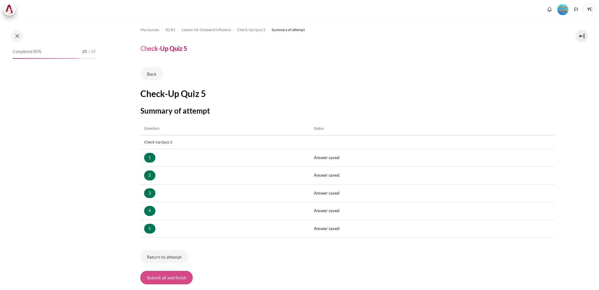
scroll to position [519, 0]
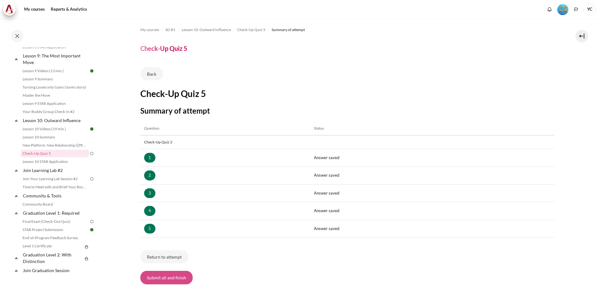
click at [170, 274] on button "Submit all and finish" at bounding box center [166, 276] width 52 height 13
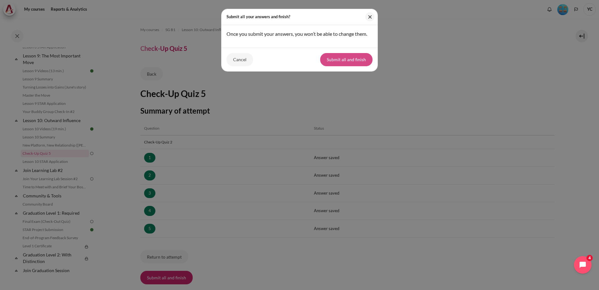
click at [358, 59] on button "Submit all and finish" at bounding box center [346, 59] width 52 height 13
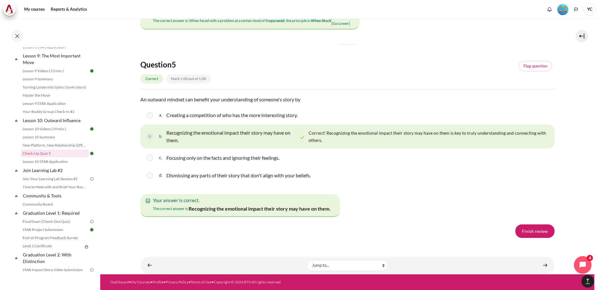
scroll to position [1122, 0]
click at [519, 227] on link "Finish review" at bounding box center [534, 230] width 39 height 13
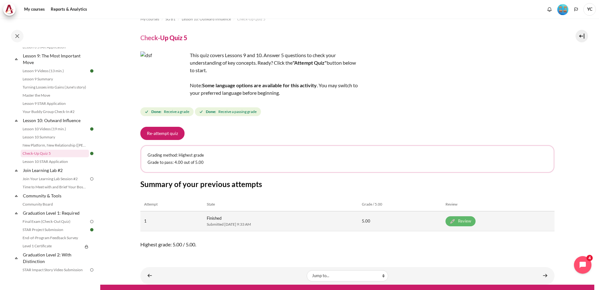
scroll to position [21, 0]
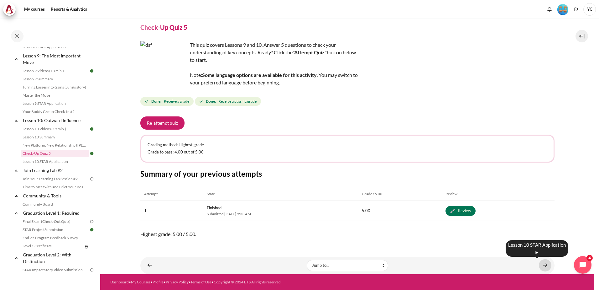
click at [545, 265] on link "Content" at bounding box center [545, 265] width 13 height 12
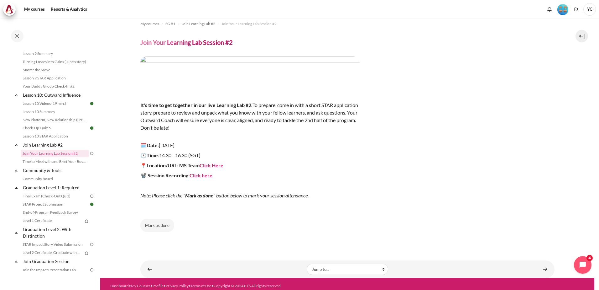
scroll to position [10, 0]
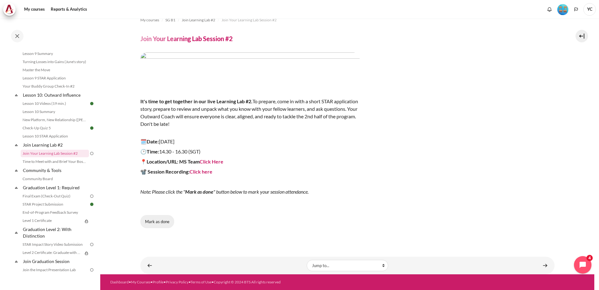
click at [157, 222] on button "Mark as done" at bounding box center [157, 221] width 34 height 13
click at [157, 222] on div "Content" at bounding box center [347, 221] width 414 height 13
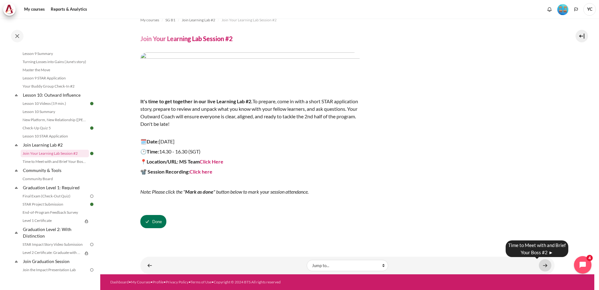
click at [540, 265] on link "Content" at bounding box center [545, 265] width 13 height 12
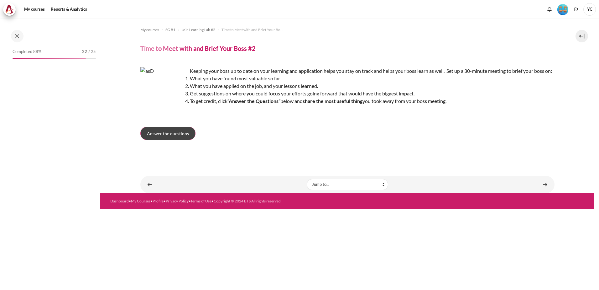
click at [177, 140] on link "Answer the questions" at bounding box center [167, 133] width 55 height 13
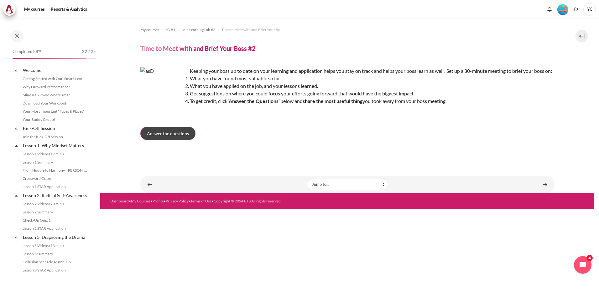
scroll to position [552, 0]
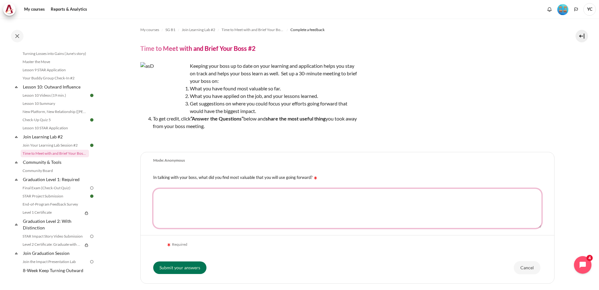
click at [309, 209] on textarea "In talking with your boss, what did you find most valuable that you will use go…" at bounding box center [347, 207] width 389 height 39
click at [521, 268] on input "Cancel" at bounding box center [527, 269] width 27 height 13
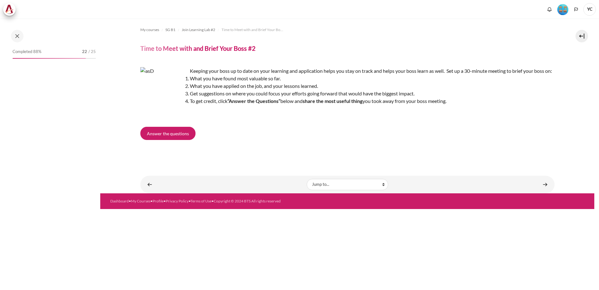
click at [545, 190] on link "Content" at bounding box center [545, 184] width 13 height 12
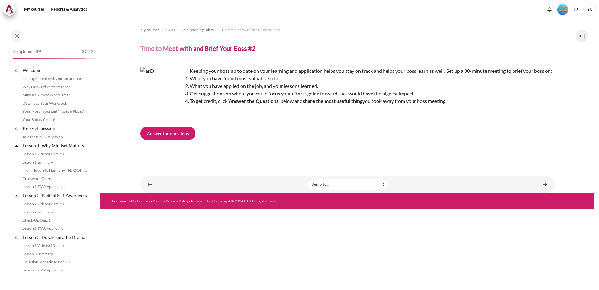
scroll to position [552, 0]
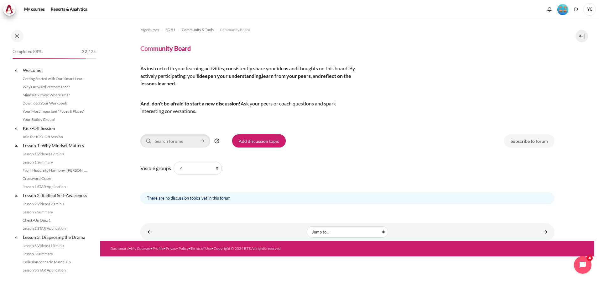
scroll to position [569, 0]
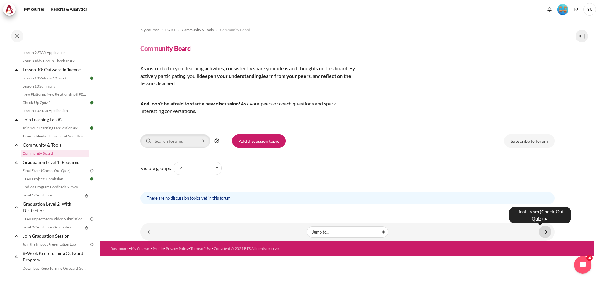
click at [546, 233] on link "Content" at bounding box center [545, 231] width 13 height 12
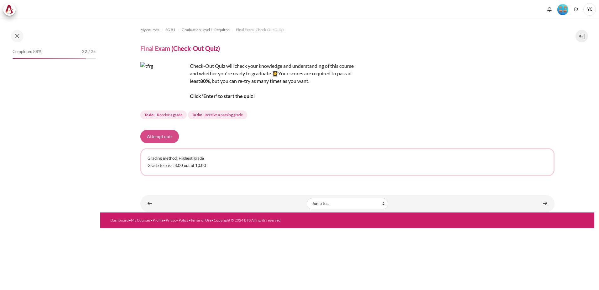
click at [166, 140] on button "Attempt quiz" at bounding box center [159, 136] width 39 height 13
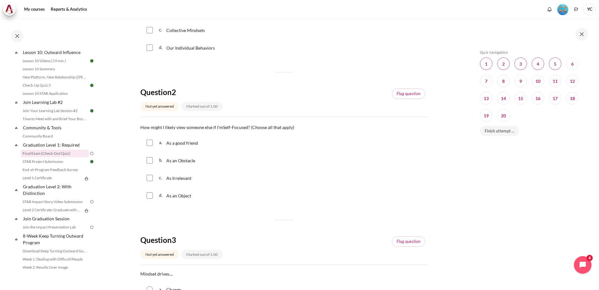
scroll to position [157, 0]
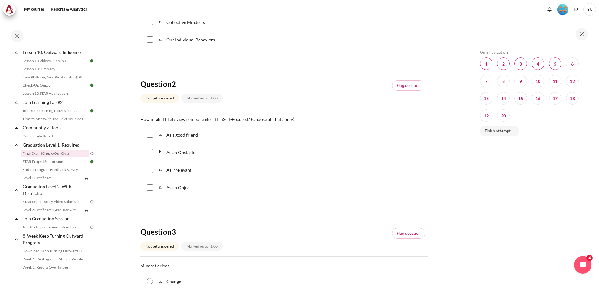
click at [151, 152] on input "Content" at bounding box center [150, 152] width 6 height 6
checkbox input "true"
click at [148, 171] on input "Content" at bounding box center [150, 169] width 6 height 6
checkbox input "true"
click at [149, 186] on input "Content" at bounding box center [150, 187] width 6 height 6
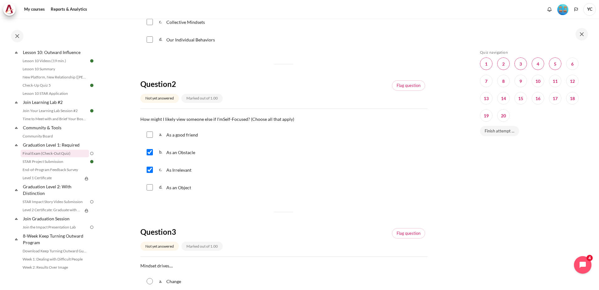
checkbox input "true"
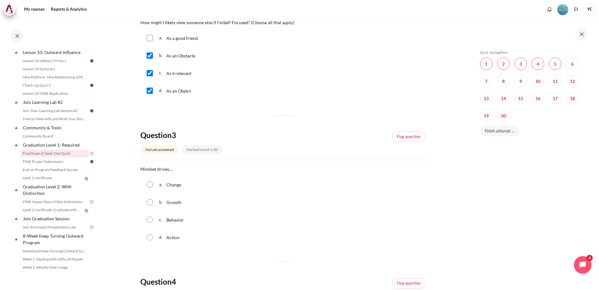
scroll to position [313, 0]
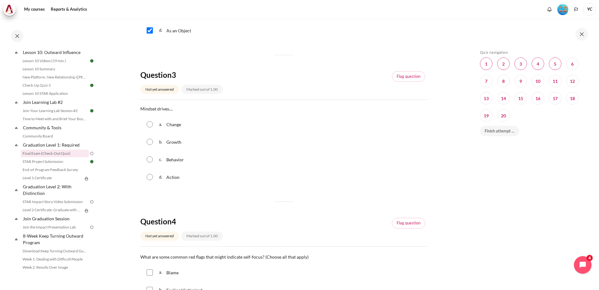
click at [152, 161] on input "Content" at bounding box center [150, 159] width 6 height 6
radio input "true"
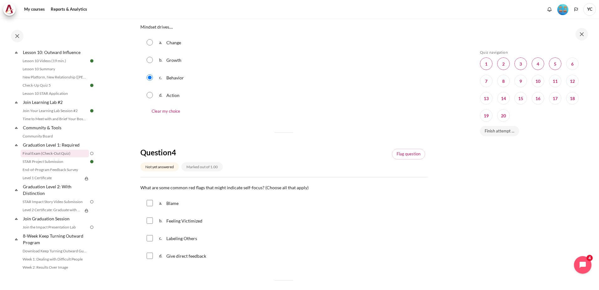
scroll to position [470, 0]
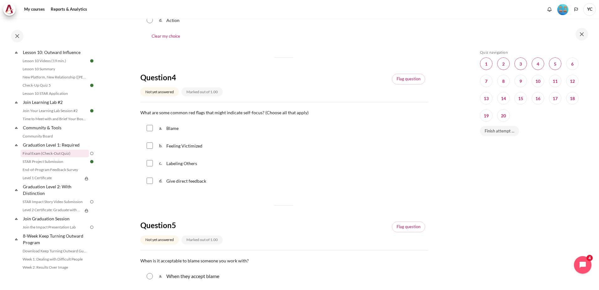
click at [151, 126] on input "Content" at bounding box center [150, 128] width 6 height 6
checkbox input "true"
click at [150, 147] on input "Content" at bounding box center [150, 145] width 6 height 6
checkbox input "true"
click at [150, 163] on input "Content" at bounding box center [150, 163] width 6 height 6
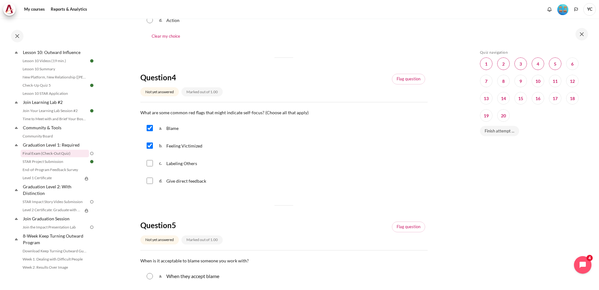
checkbox input "true"
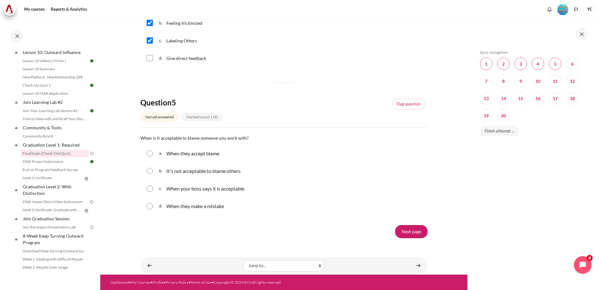
scroll to position [593, 0]
click at [151, 171] on input "Content" at bounding box center [150, 170] width 6 height 6
radio input "true"
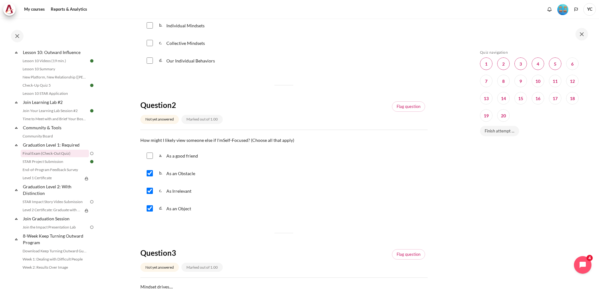
scroll to position [0, 0]
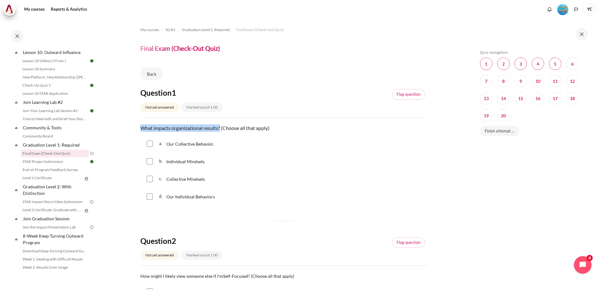
drag, startPoint x: 142, startPoint y: 130, endPoint x: 220, endPoint y: 128, distance: 78.7
click at [220, 128] on p "What impacts organizational results? (Choose all that apply)" at bounding box center [283, 128] width 287 height 8
copy p "What impacts organizational results?"
click at [150, 143] on input "Content" at bounding box center [150, 143] width 6 height 6
checkbox input "true"
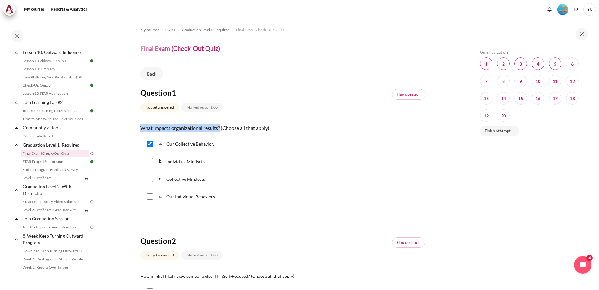
click at [151, 161] on input "Content" at bounding box center [150, 161] width 6 height 6
checkbox input "true"
click at [150, 180] on input "Content" at bounding box center [150, 178] width 6 height 6
checkbox input "true"
click at [150, 195] on input "Content" at bounding box center [150, 196] width 6 height 6
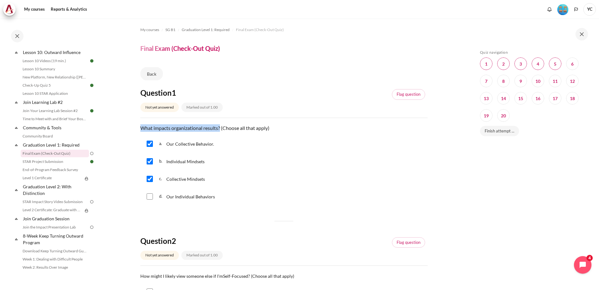
checkbox input "true"
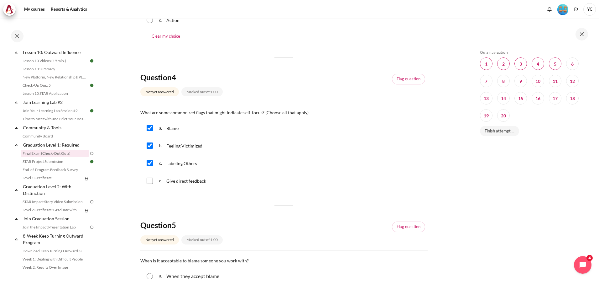
scroll to position [606, 0]
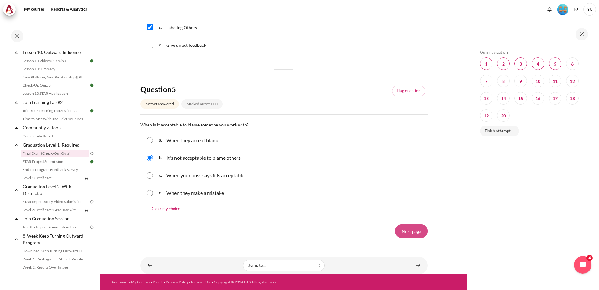
click at [408, 230] on input "Next page" at bounding box center [411, 230] width 33 height 13
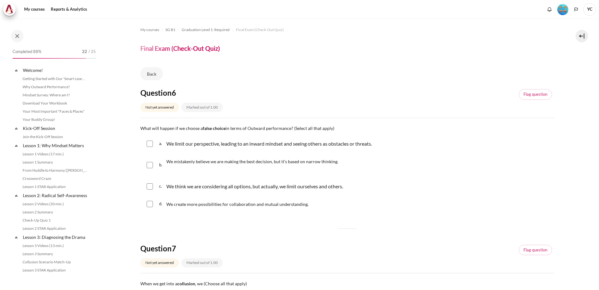
scroll to position [587, 0]
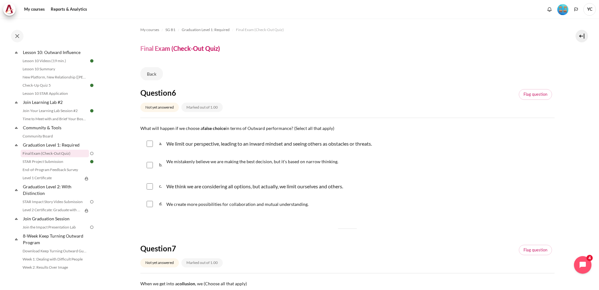
click at [149, 186] on input "Content" at bounding box center [150, 186] width 6 height 6
checkbox input "true"
click at [152, 163] on input "Content" at bounding box center [150, 165] width 6 height 6
checkbox input "true"
click at [151, 142] on input "Content" at bounding box center [150, 143] width 6 height 6
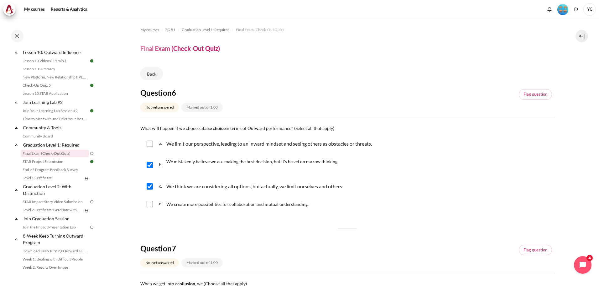
checkbox input "true"
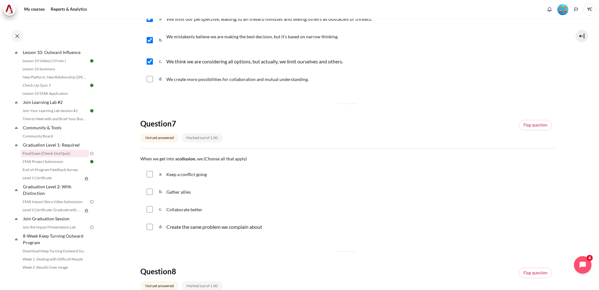
scroll to position [125, 0]
click at [149, 174] on input "Content" at bounding box center [150, 173] width 6 height 6
checkbox input "true"
click at [149, 191] on input "Content" at bounding box center [150, 191] width 6 height 6
checkbox input "true"
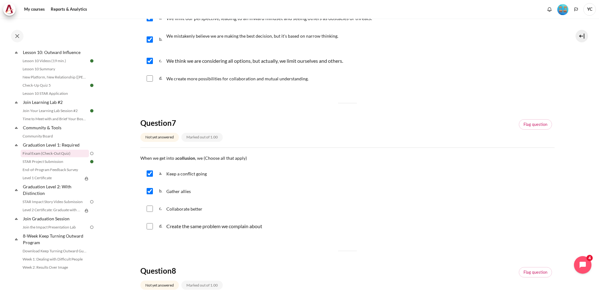
click at [146, 225] on div "d. Create the same problem we complain about" at bounding box center [347, 226] width 414 height 16
click at [149, 225] on input "Content" at bounding box center [150, 226] width 6 height 6
checkbox input "true"
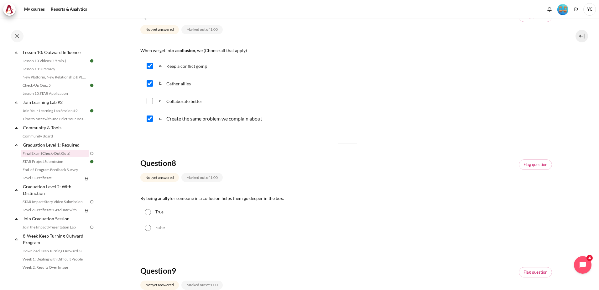
scroll to position [251, 0]
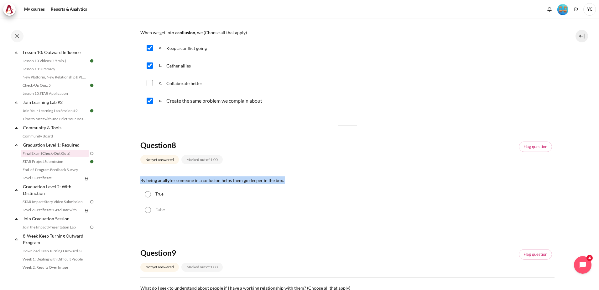
drag, startPoint x: 139, startPoint y: 180, endPoint x: 287, endPoint y: 180, distance: 148.5
click at [287, 180] on section "My courses SG B1 Graduation Level 1: Required Final Exam (Check-Out Quiz) Final…" at bounding box center [347, 178] width 494 height 821
copy p "By being an ally for someone in a collusion helps them go deeper in the box."
click at [149, 192] on input "True" at bounding box center [148, 194] width 6 height 6
radio input "true"
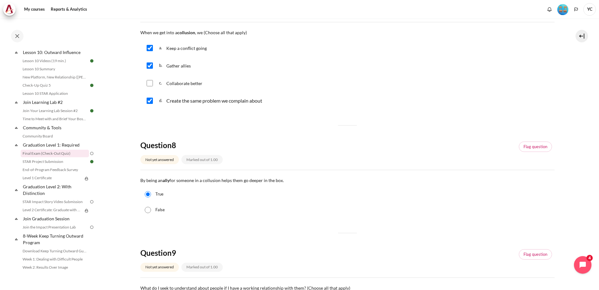
click at [182, 193] on div "True" at bounding box center [347, 194] width 414 height 16
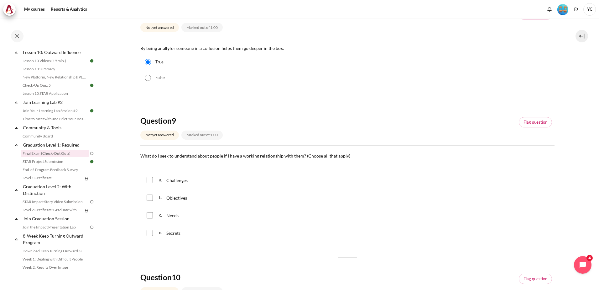
scroll to position [407, 0]
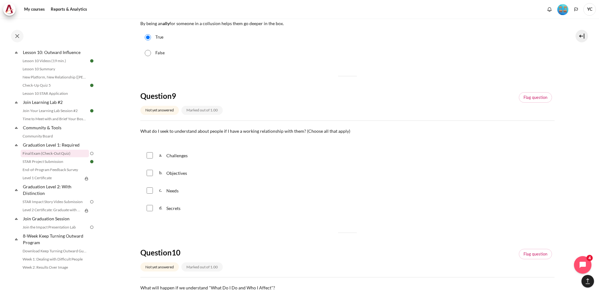
click at [152, 174] on input "Content" at bounding box center [150, 173] width 6 height 6
checkbox input "true"
click at [152, 190] on input "Content" at bounding box center [150, 190] width 6 height 6
checkbox input "true"
click at [151, 153] on input "Content" at bounding box center [150, 155] width 6 height 6
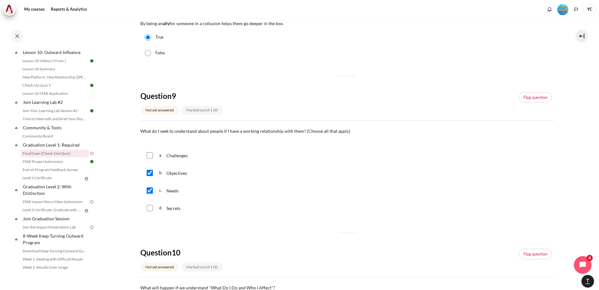
checkbox input "true"
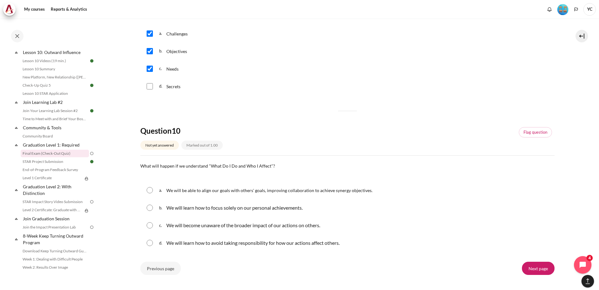
scroll to position [533, 0]
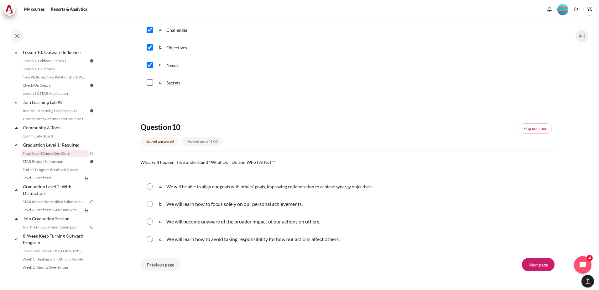
click at [150, 189] on input "Content" at bounding box center [150, 186] width 6 height 6
radio input "true"
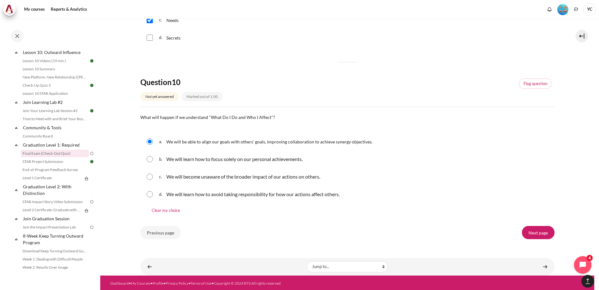
scroll to position [579, 0]
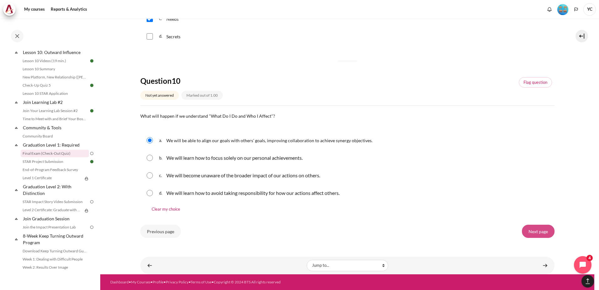
click at [547, 230] on input "Next page" at bounding box center [538, 230] width 33 height 13
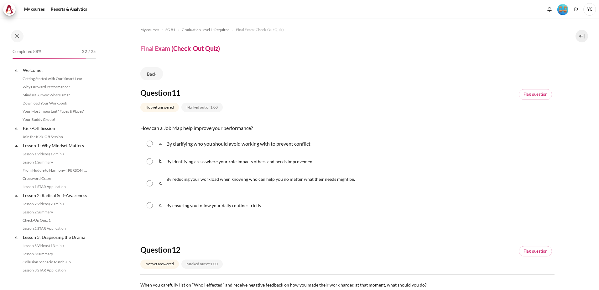
scroll to position [587, 0]
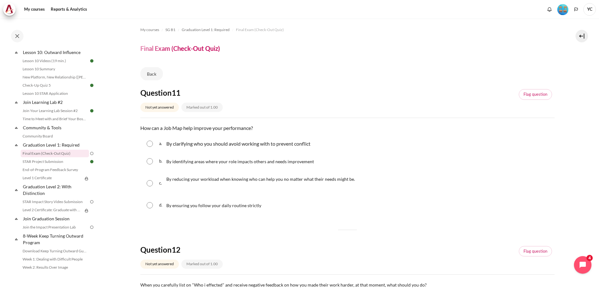
click at [150, 159] on input "Content" at bounding box center [150, 161] width 6 height 6
radio input "true"
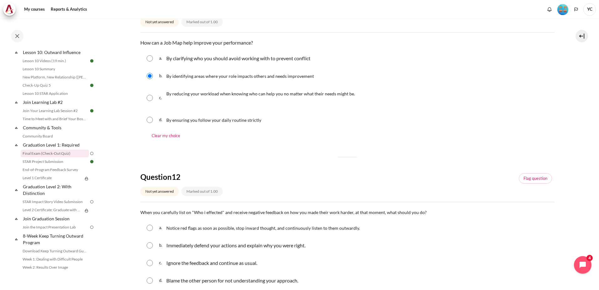
scroll to position [125, 0]
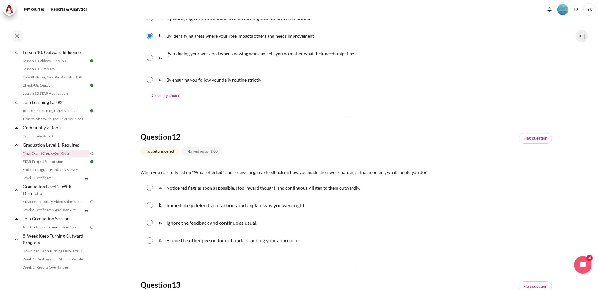
click at [148, 186] on input "Content" at bounding box center [150, 187] width 6 height 6
radio input "true"
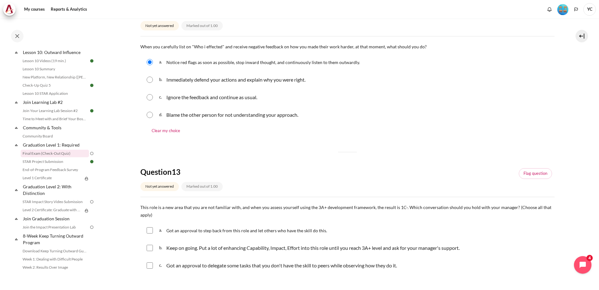
scroll to position [282, 0]
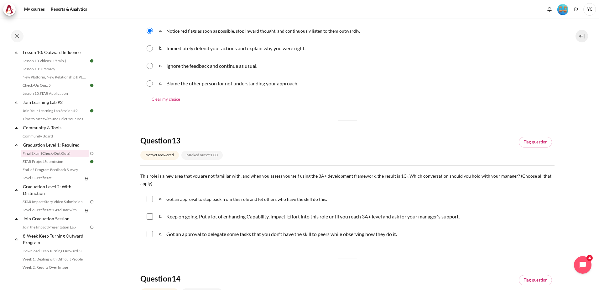
click at [147, 215] on input "Content" at bounding box center [150, 216] width 6 height 6
checkbox input "true"
click at [150, 233] on input "Content" at bounding box center [150, 234] width 6 height 6
checkbox input "true"
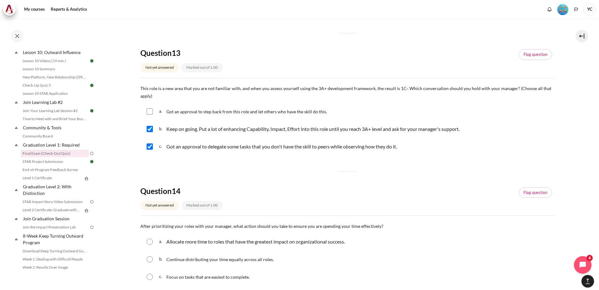
scroll to position [407, 0]
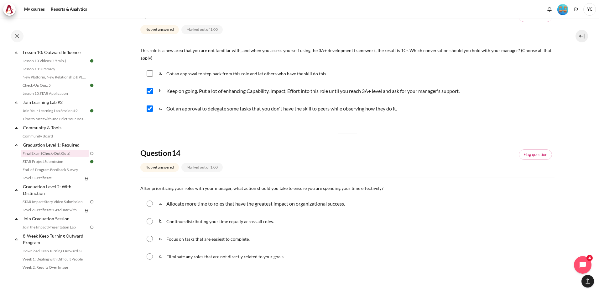
click at [150, 206] on input "Content" at bounding box center [150, 203] width 6 height 6
radio input "true"
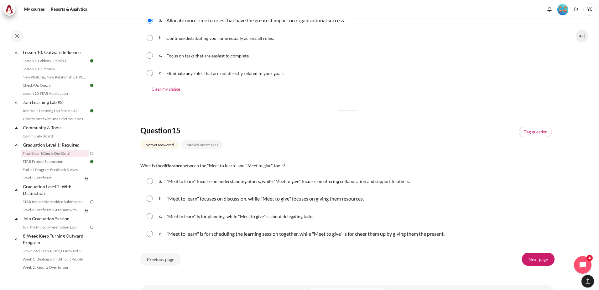
scroll to position [595, 0]
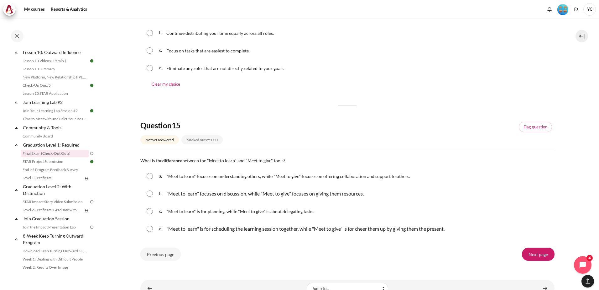
click at [147, 177] on input "Content" at bounding box center [150, 176] width 6 height 6
radio input "true"
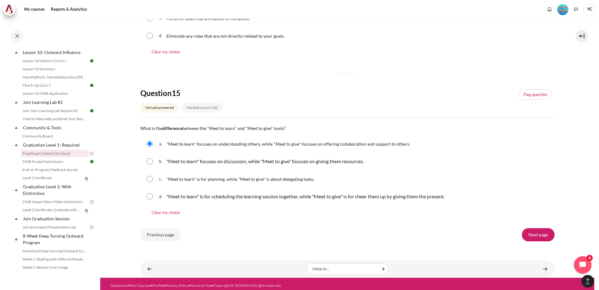
scroll to position [631, 0]
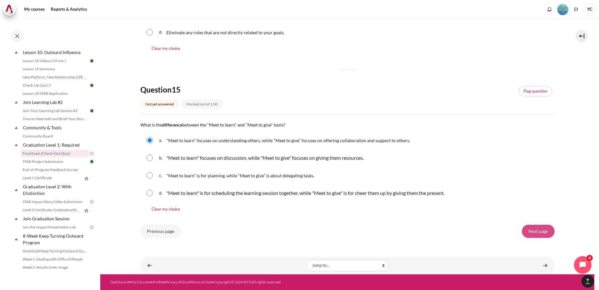
click at [533, 233] on input "Next page" at bounding box center [538, 230] width 33 height 13
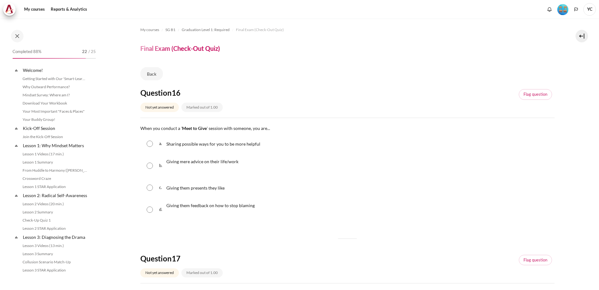
scroll to position [587, 0]
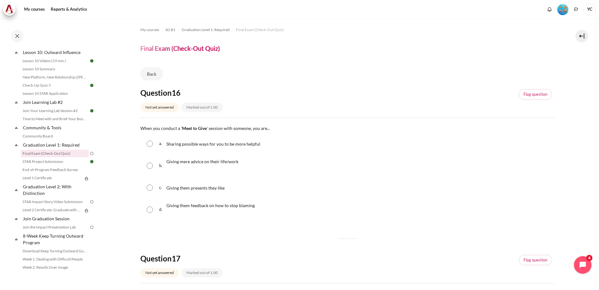
click at [152, 143] on input "Content" at bounding box center [150, 143] width 6 height 6
radio input "true"
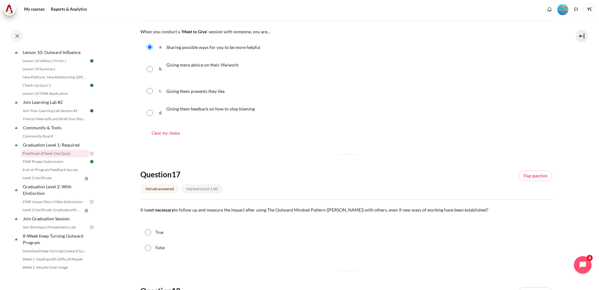
scroll to position [125, 0]
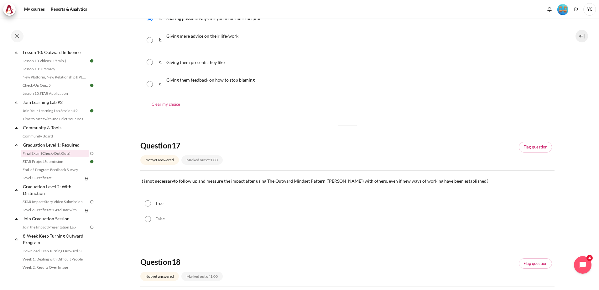
click at [149, 217] on input "False" at bounding box center [148, 219] width 6 height 6
radio input "true"
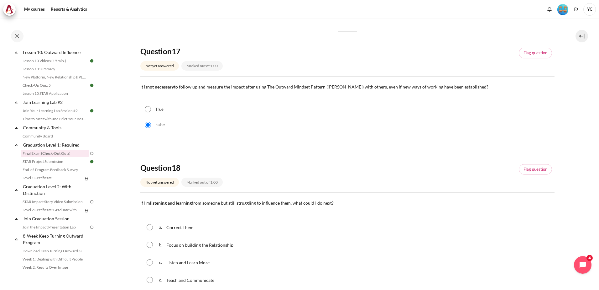
scroll to position [251, 0]
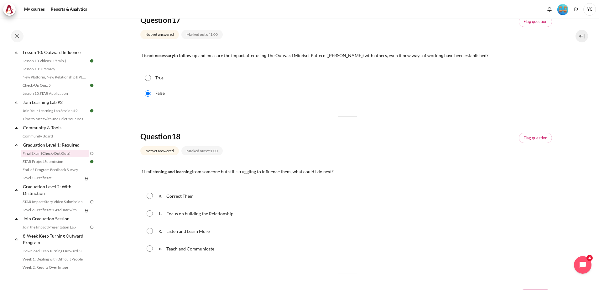
click at [152, 214] on input "Content" at bounding box center [150, 213] width 6 height 6
radio input "true"
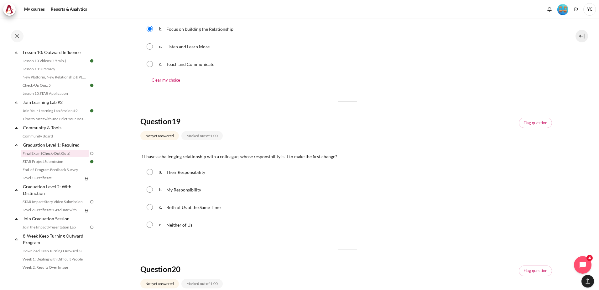
scroll to position [439, 0]
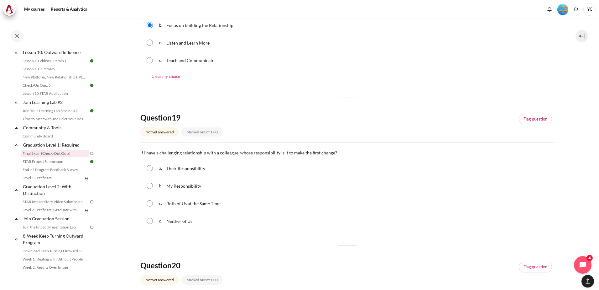
click at [194, 186] on span "My Responsibility" at bounding box center [183, 185] width 35 height 5
radio input "true"
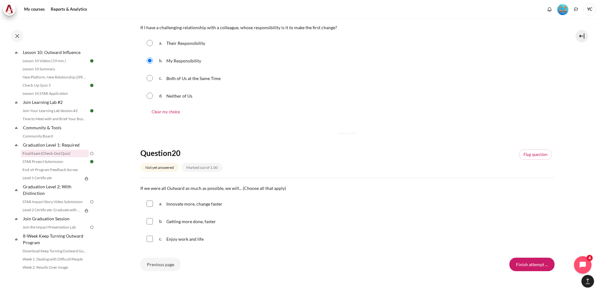
scroll to position [595, 0]
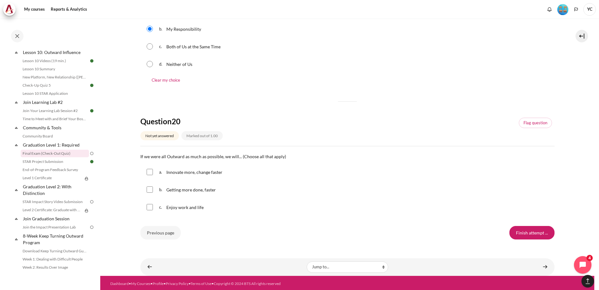
click at [149, 192] on input "Content" at bounding box center [150, 189] width 6 height 6
checkbox input "true"
click at [150, 170] on input "Content" at bounding box center [150, 172] width 6 height 6
checkbox input "true"
click at [150, 207] on input "Content" at bounding box center [150, 207] width 6 height 6
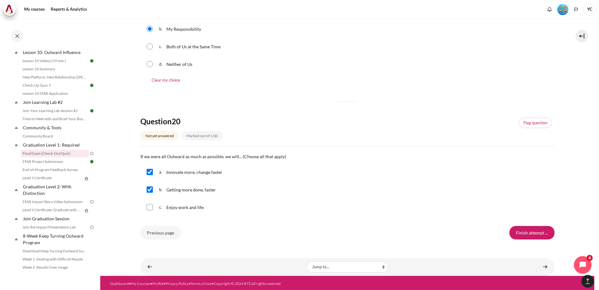
checkbox input "true"
click at [515, 232] on input "Finish attempt ..." at bounding box center [531, 232] width 45 height 13
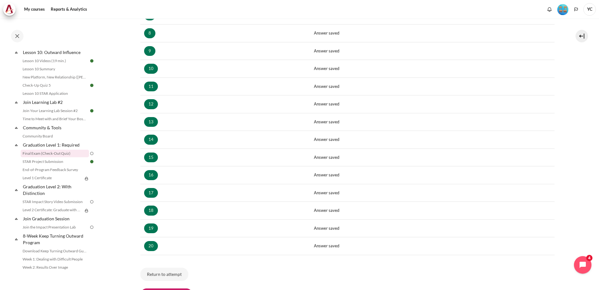
scroll to position [299, 0]
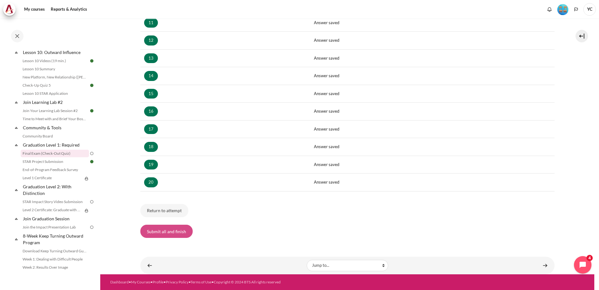
click at [170, 231] on button "Submit all and finish" at bounding box center [166, 230] width 52 height 13
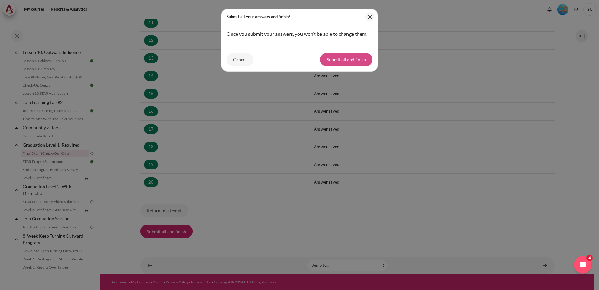
click at [347, 56] on button "Submit all and finish" at bounding box center [346, 59] width 52 height 13
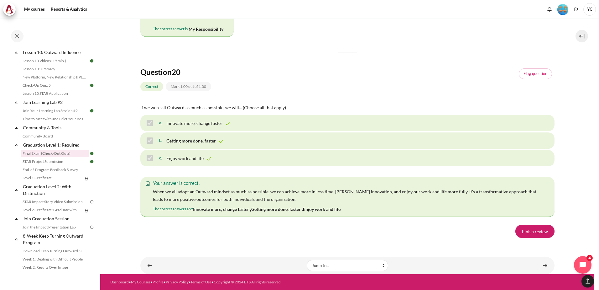
scroll to position [4346, 0]
click at [536, 225] on link "Finish review" at bounding box center [534, 230] width 39 height 13
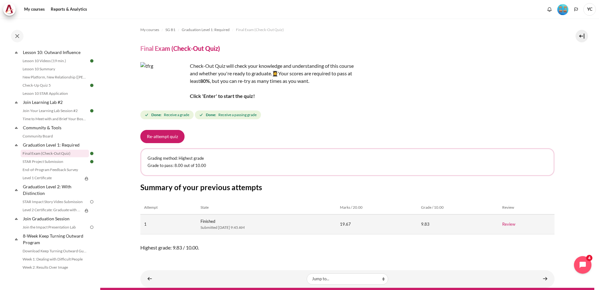
scroll to position [13, 0]
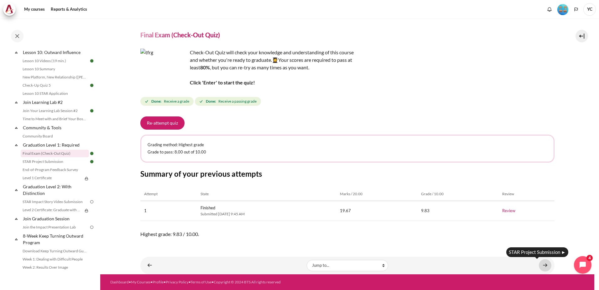
click at [543, 263] on link "Content" at bounding box center [545, 265] width 13 height 12
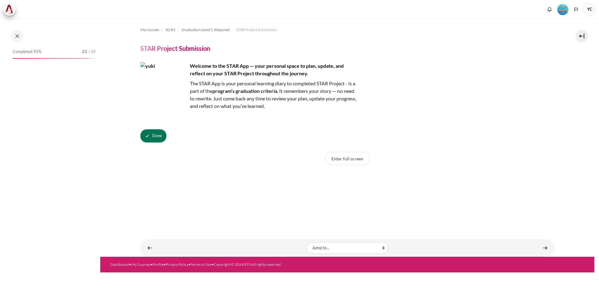
scroll to position [595, 0]
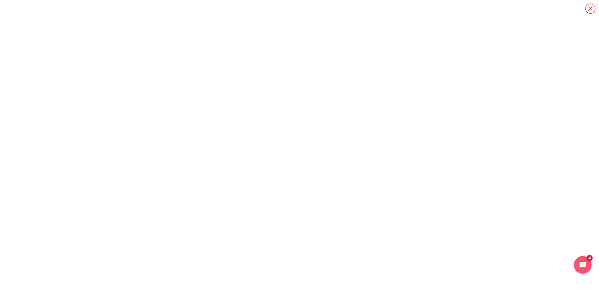
click at [588, 11] on icon "Content" at bounding box center [590, 8] width 11 height 11
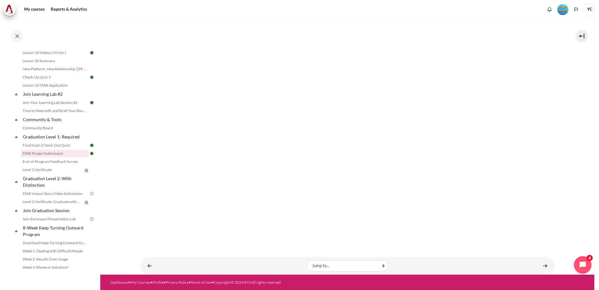
scroll to position [198, 0]
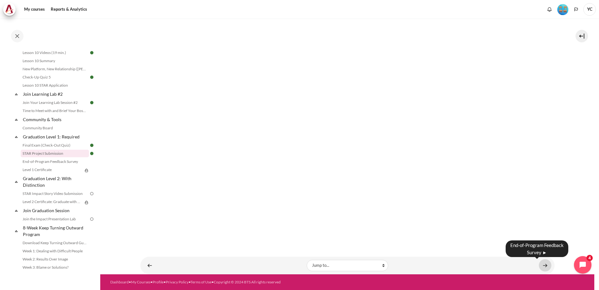
click at [543, 264] on link "Content" at bounding box center [545, 265] width 13 height 12
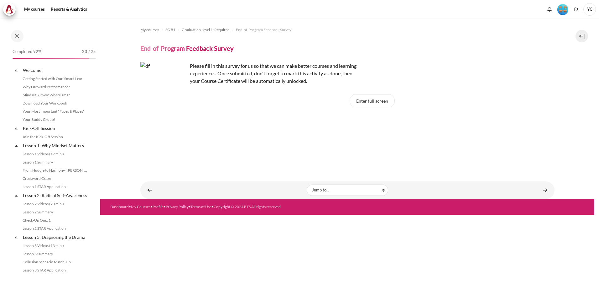
scroll to position [603, 0]
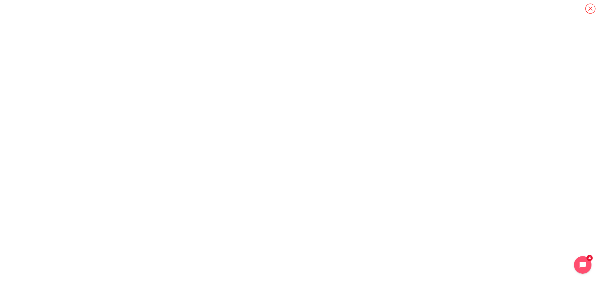
click at [588, 5] on icon "Content" at bounding box center [590, 8] width 11 height 11
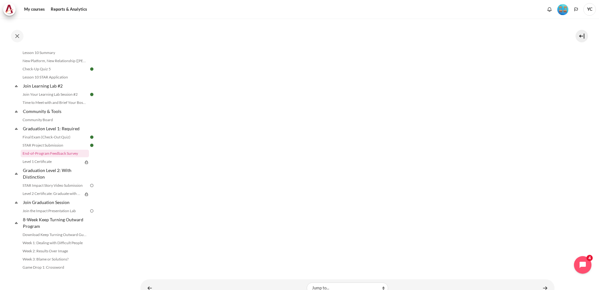
scroll to position [141, 0]
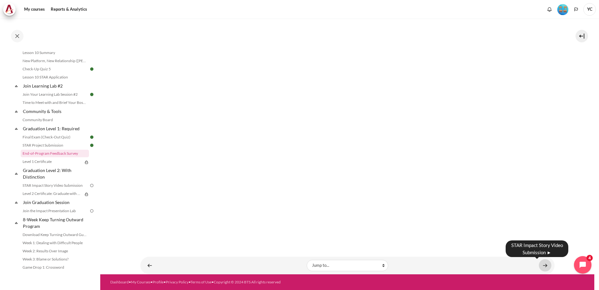
click at [539, 265] on link "Content" at bounding box center [545, 265] width 13 height 12
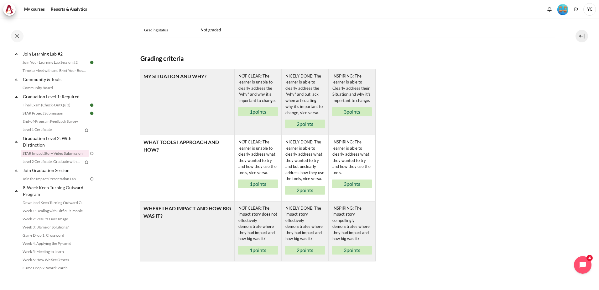
scroll to position [345, 0]
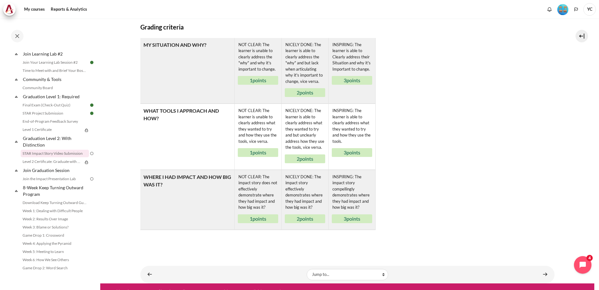
click at [187, 82] on td "MY SITUATION AND WHY?" at bounding box center [187, 71] width 94 height 66
